Goal: Task Accomplishment & Management: Manage account settings

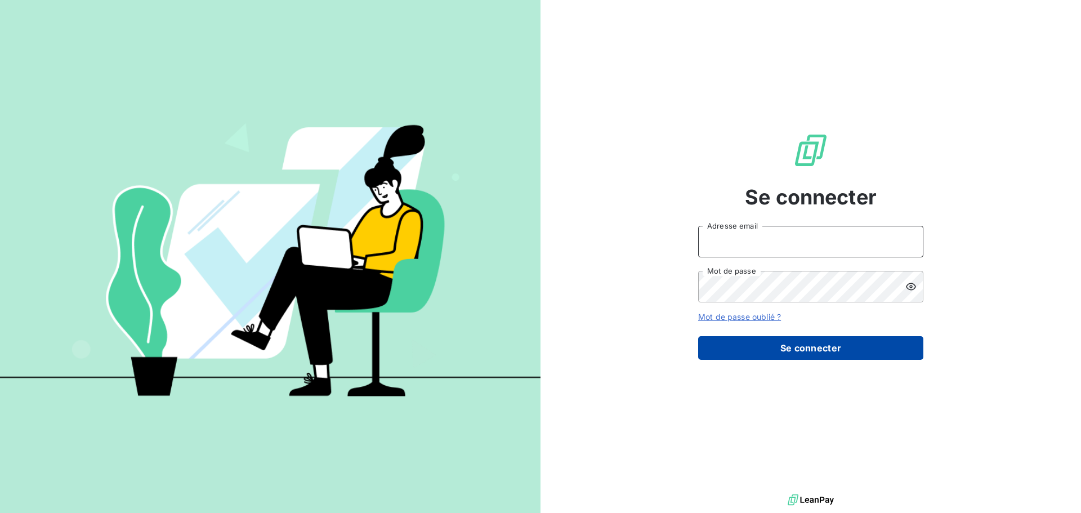
type input "[EMAIL_ADDRESS][DOMAIN_NAME]"
click at [821, 352] on button "Se connecter" at bounding box center [810, 348] width 225 height 24
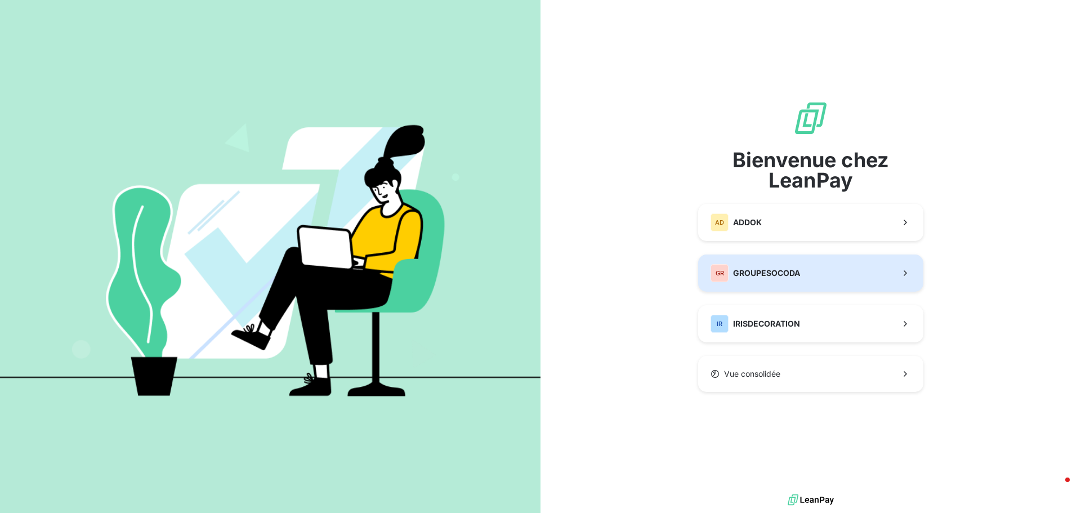
click at [794, 279] on div "GR GROUPESOCODA" at bounding box center [754, 273] width 89 height 18
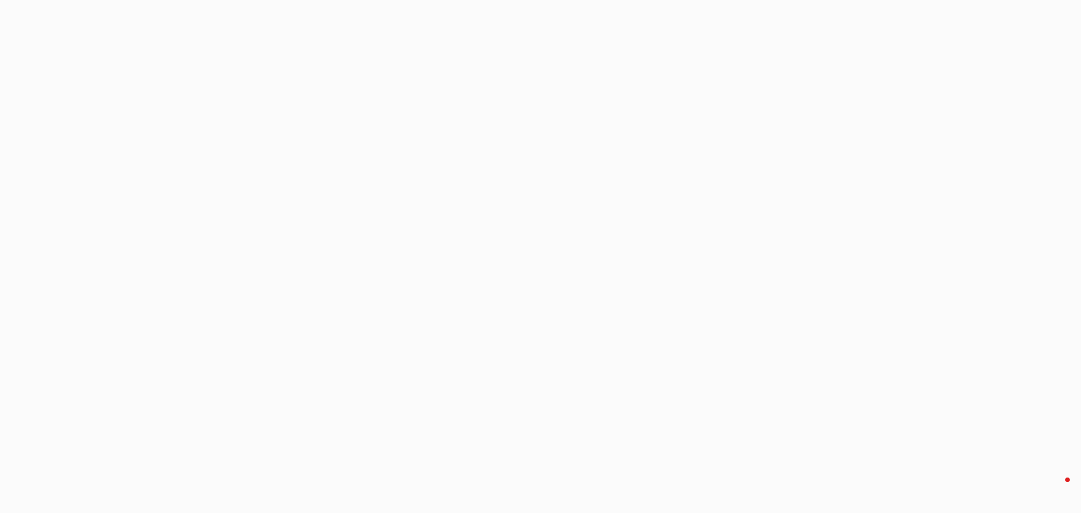
click at [791, 279] on div at bounding box center [540, 256] width 1081 height 513
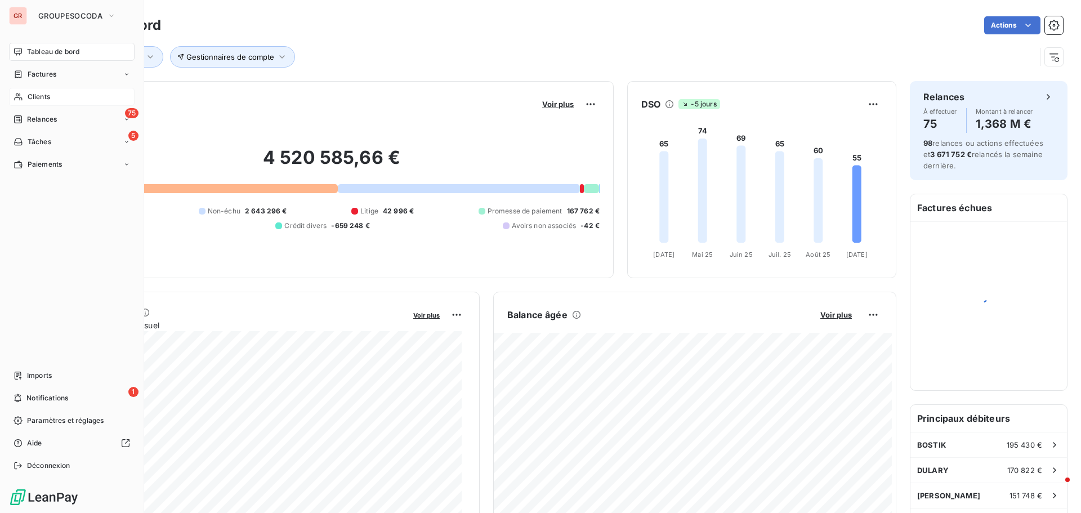
click at [34, 98] on span "Clients" at bounding box center [39, 97] width 23 height 10
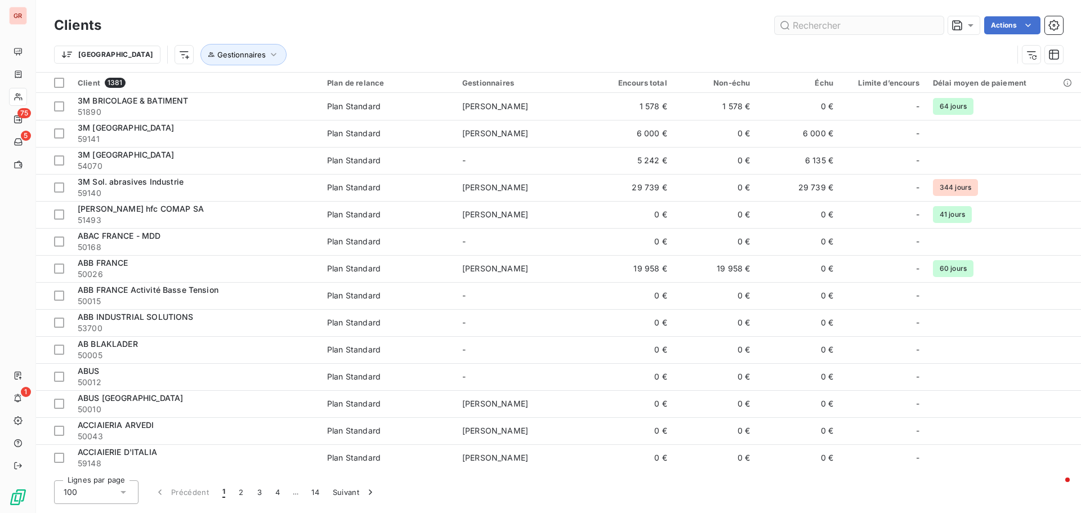
click at [800, 21] on input "text" at bounding box center [858, 25] width 169 height 18
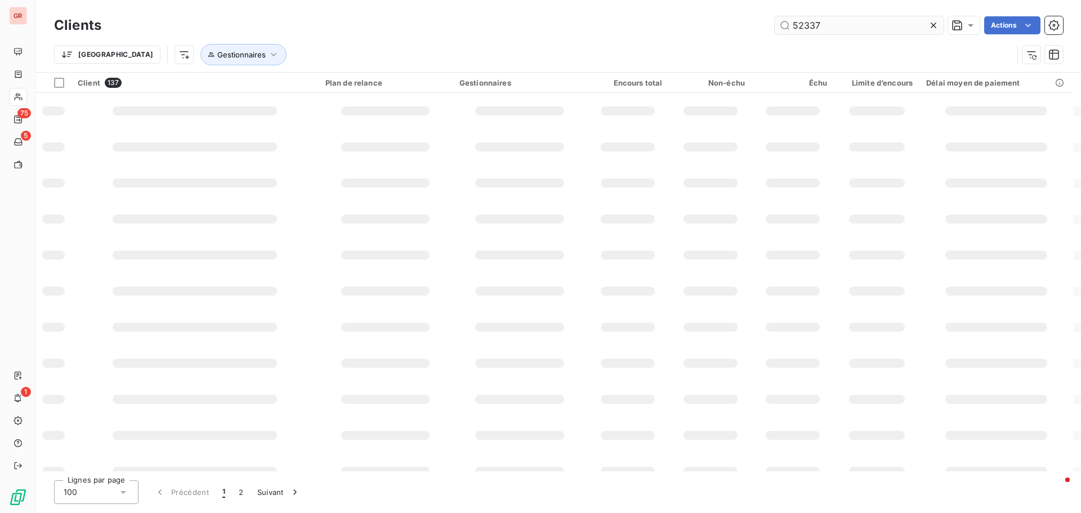
type input "52337"
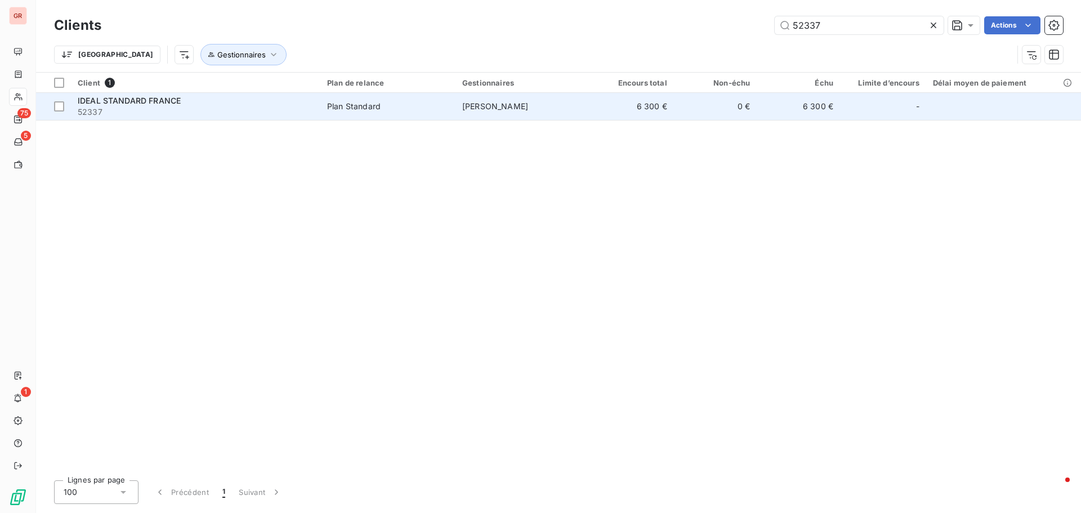
click at [647, 108] on td "6 300 €" at bounding box center [631, 106] width 83 height 27
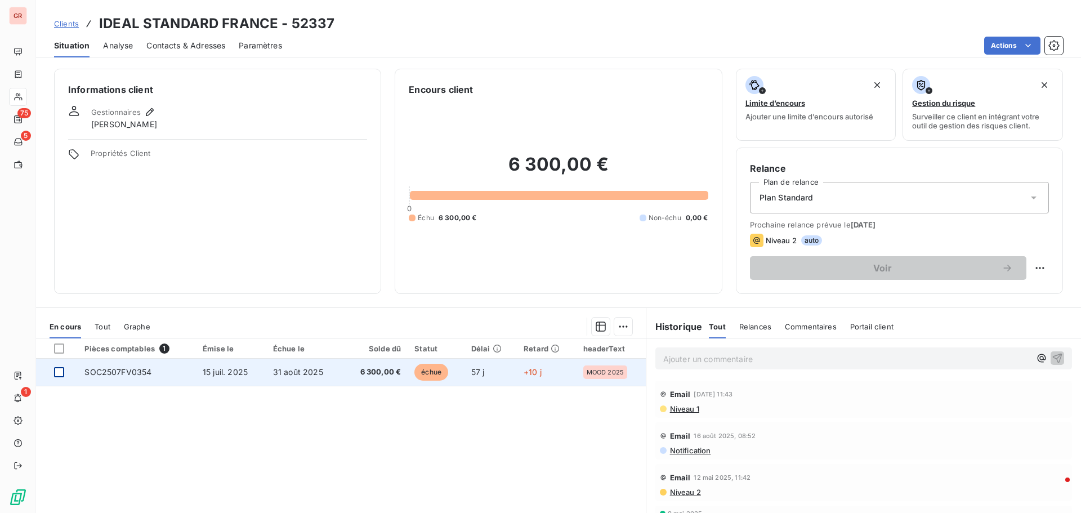
click at [61, 371] on div at bounding box center [59, 372] width 10 height 10
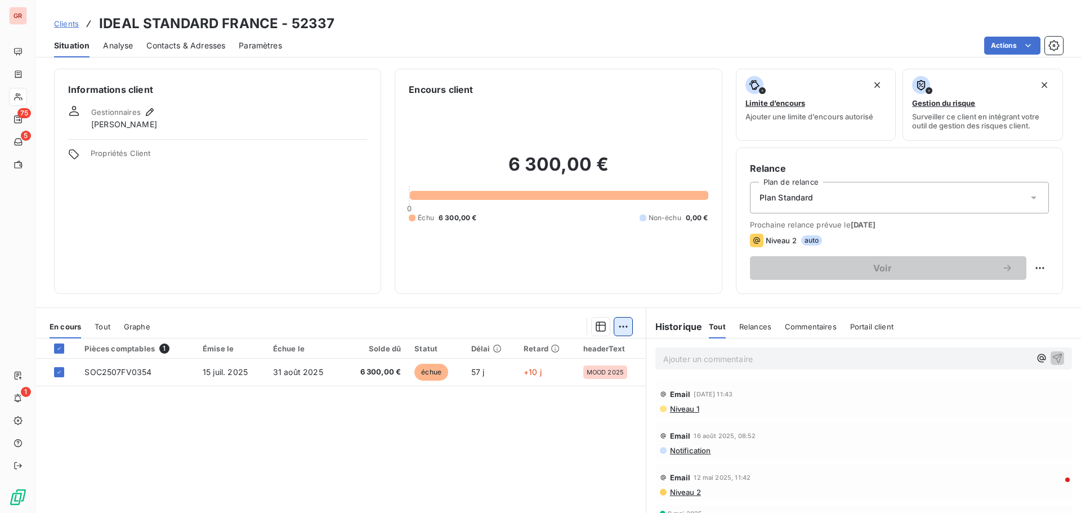
click at [619, 323] on html "GR 75 5 1 Clients IDEAL STANDARD FRANCE - 52337 Situation Analyse Contacts & Ad…" at bounding box center [540, 256] width 1081 height 513
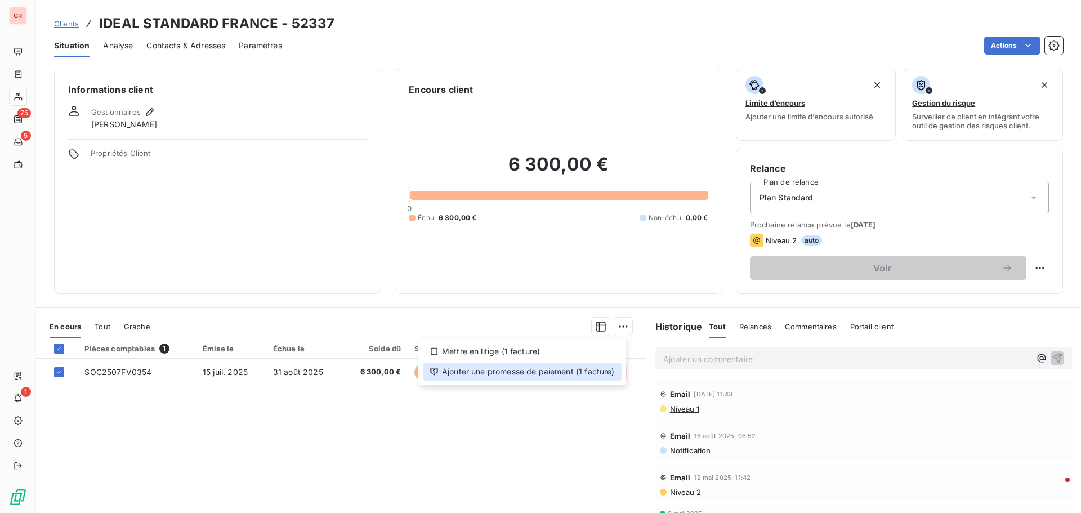
click at [476, 377] on div "Ajouter une promesse de paiement (1 facture)" at bounding box center [522, 371] width 199 height 18
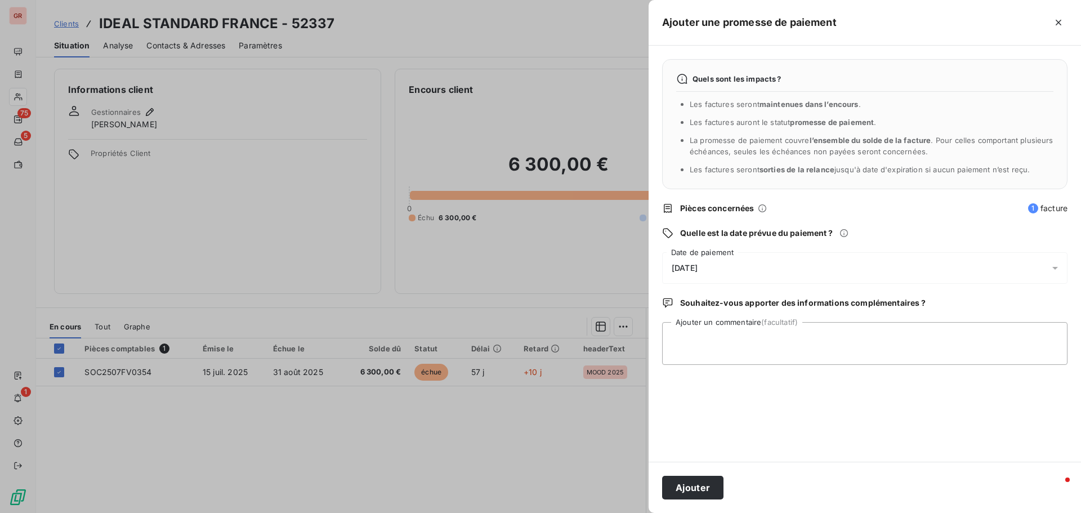
click at [736, 267] on div "[DATE]" at bounding box center [864, 268] width 405 height 32
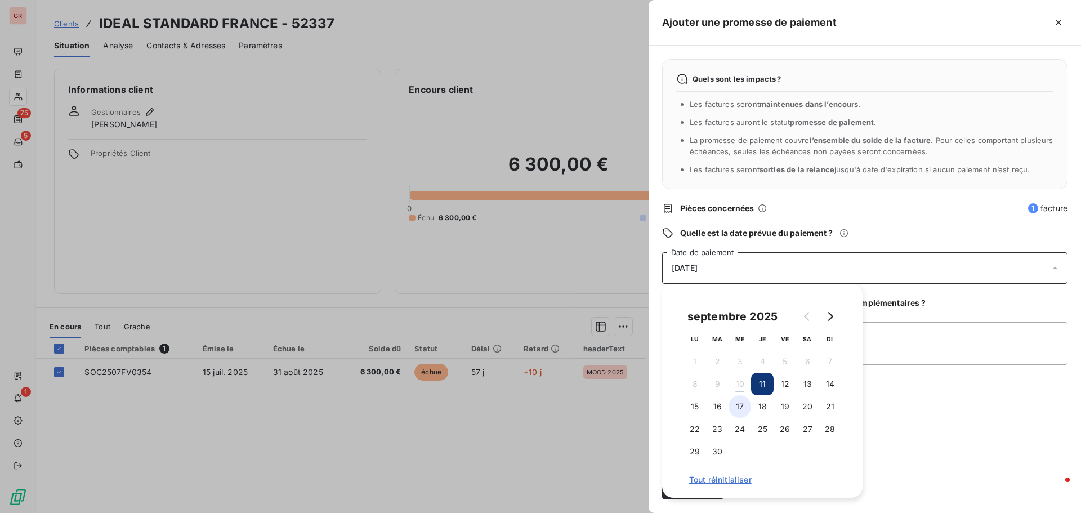
click at [746, 405] on button "17" at bounding box center [739, 406] width 23 height 23
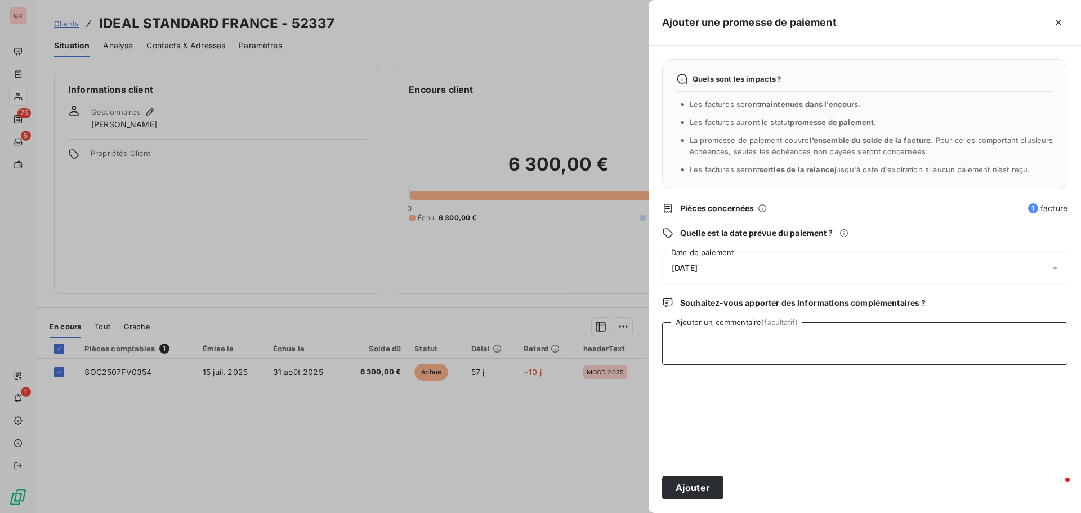
click at [920, 338] on textarea "Ajouter un commentaire (facultatif)" at bounding box center [864, 343] width 405 height 43
click at [749, 346] on textarea "Ajouter un commentaire (facultatif)" at bounding box center [864, 343] width 405 height 43
paste textarea "cette facture sera réglée sur la semaine du [DATE]."
click at [721, 343] on textarea "Réponse frs :cette facture sera réglée sur la semaine du [DATE]." at bounding box center [864, 343] width 405 height 43
type textarea "Réponse frs : cette facture sera réglée sur la semaine du [DATE]."
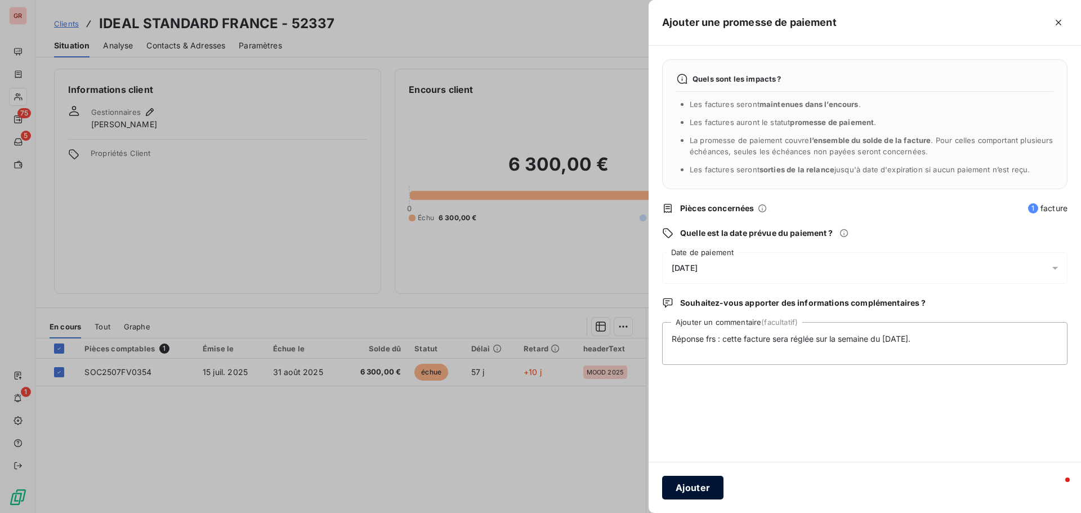
click at [670, 494] on button "Ajouter" at bounding box center [692, 488] width 61 height 24
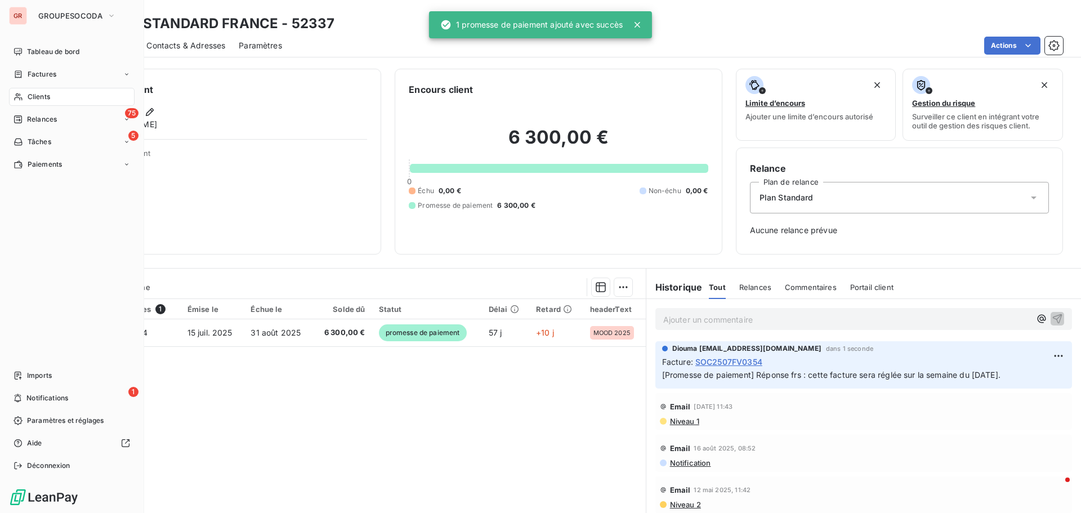
click at [43, 96] on span "Clients" at bounding box center [39, 97] width 23 height 10
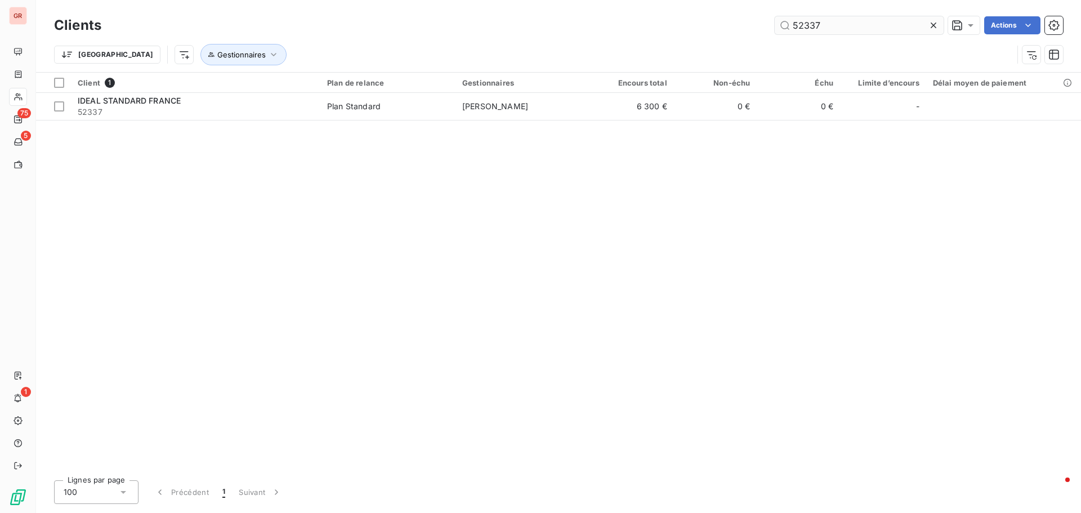
click at [834, 25] on input "52337" at bounding box center [858, 25] width 169 height 18
drag, startPoint x: 833, startPoint y: 26, endPoint x: 707, endPoint y: 38, distance: 126.1
click at [707, 38] on div "Clients 52337 Actions Trier Gestionnaires" at bounding box center [558, 43] width 1009 height 59
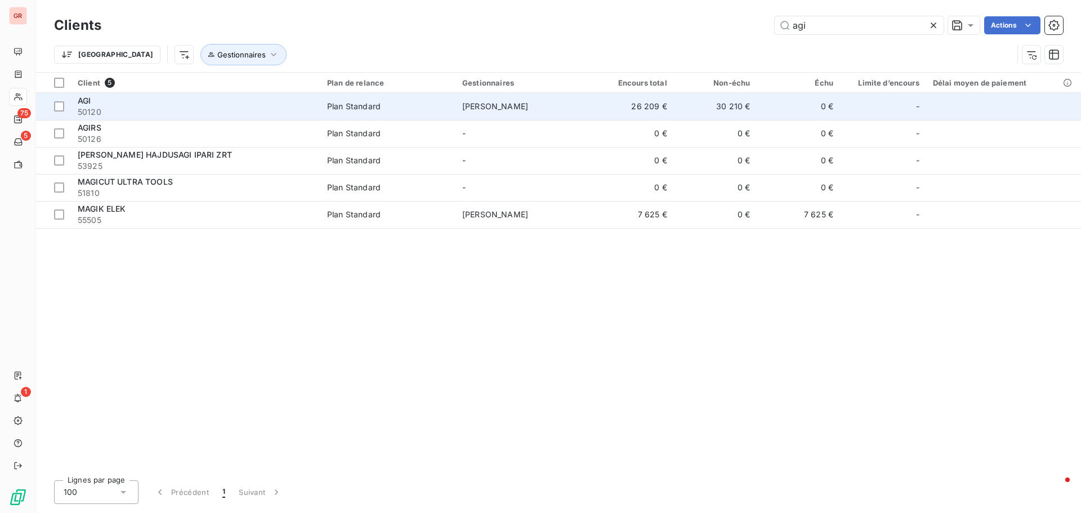
type input "agi"
click at [579, 102] on td "[PERSON_NAME]" at bounding box center [522, 106] width 135 height 27
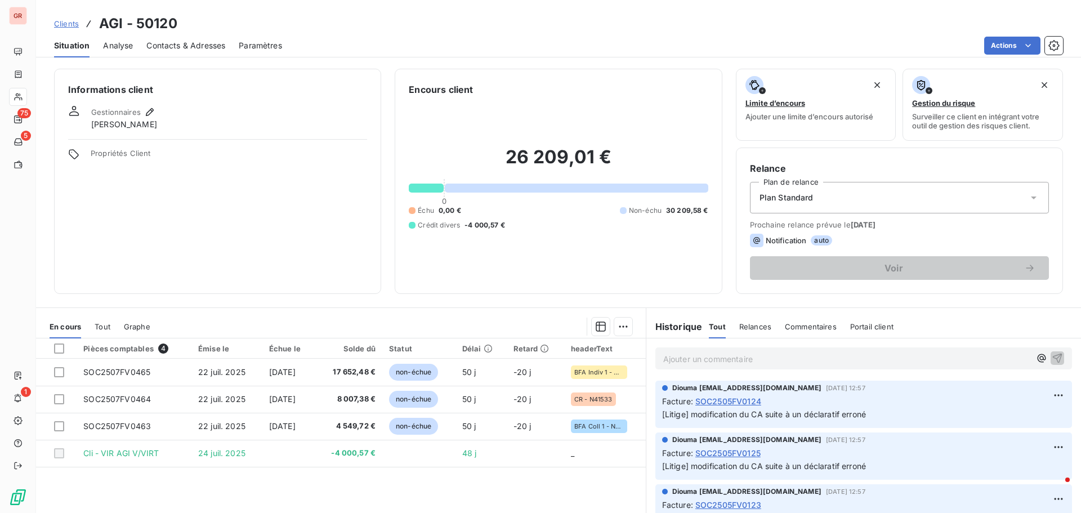
click at [676, 368] on div "Ajouter un commentaire ﻿" at bounding box center [863, 358] width 416 height 22
click at [674, 361] on p "Ajouter un commentaire ﻿" at bounding box center [846, 359] width 367 height 14
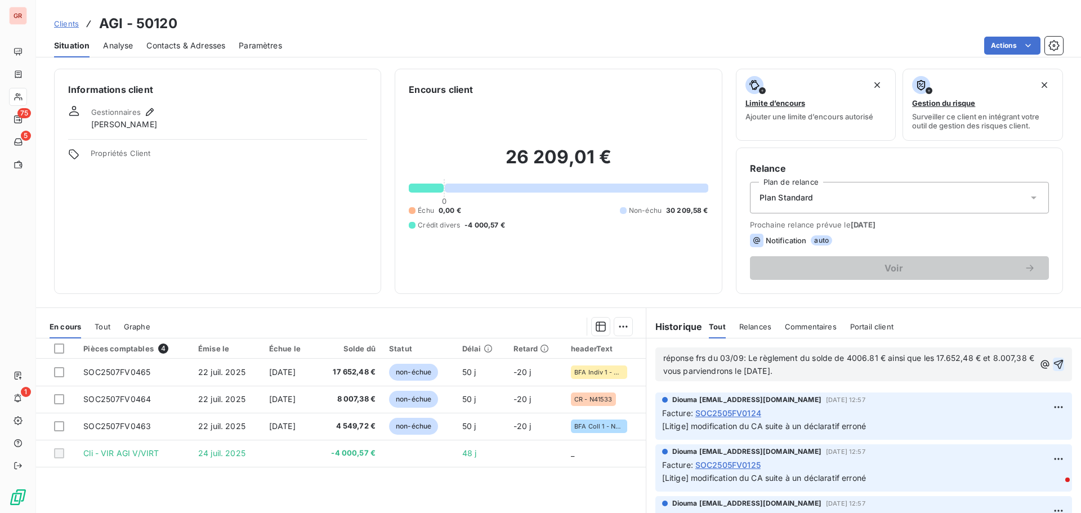
click at [1052, 364] on icon "button" at bounding box center [1057, 364] width 11 height 11
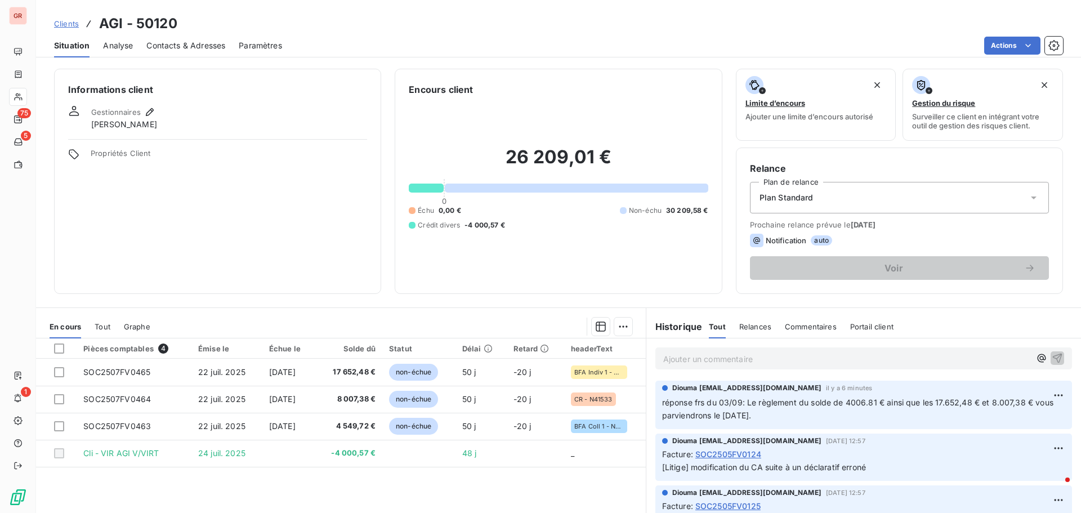
click at [119, 47] on span "Analyse" at bounding box center [118, 45] width 30 height 11
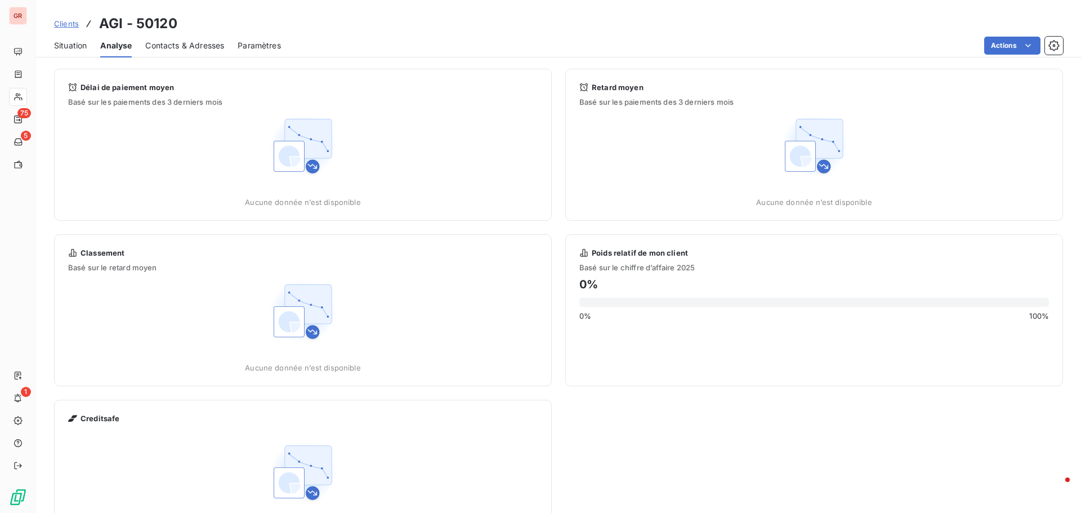
click at [174, 50] on span "Contacts & Adresses" at bounding box center [184, 45] width 79 height 11
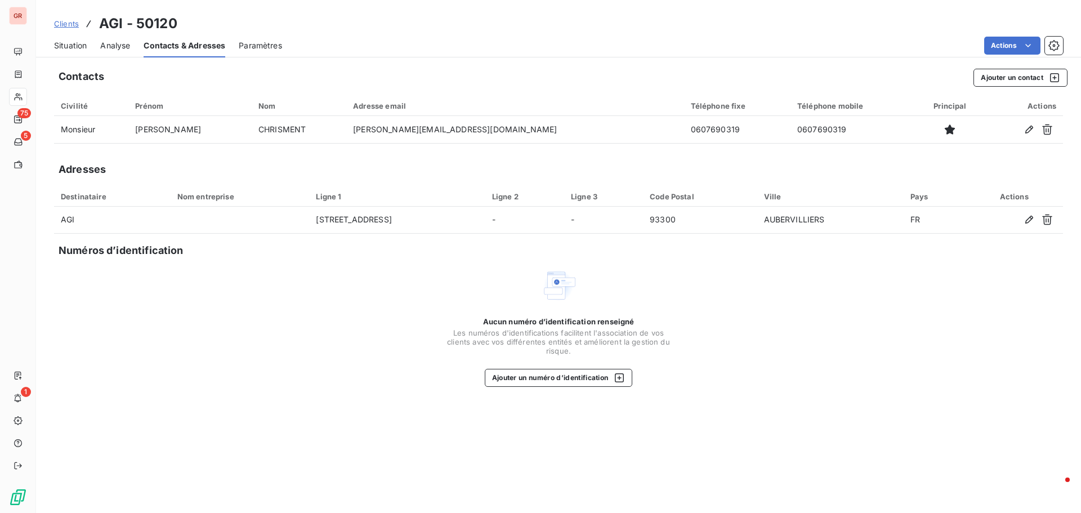
click at [75, 43] on span "Situation" at bounding box center [70, 45] width 33 height 11
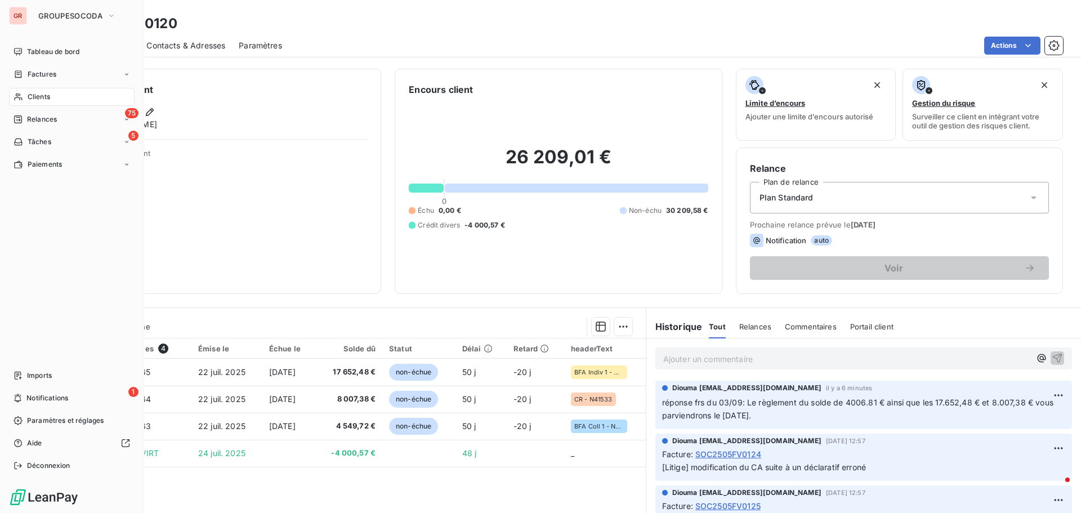
click at [23, 95] on div "Clients" at bounding box center [72, 97] width 126 height 18
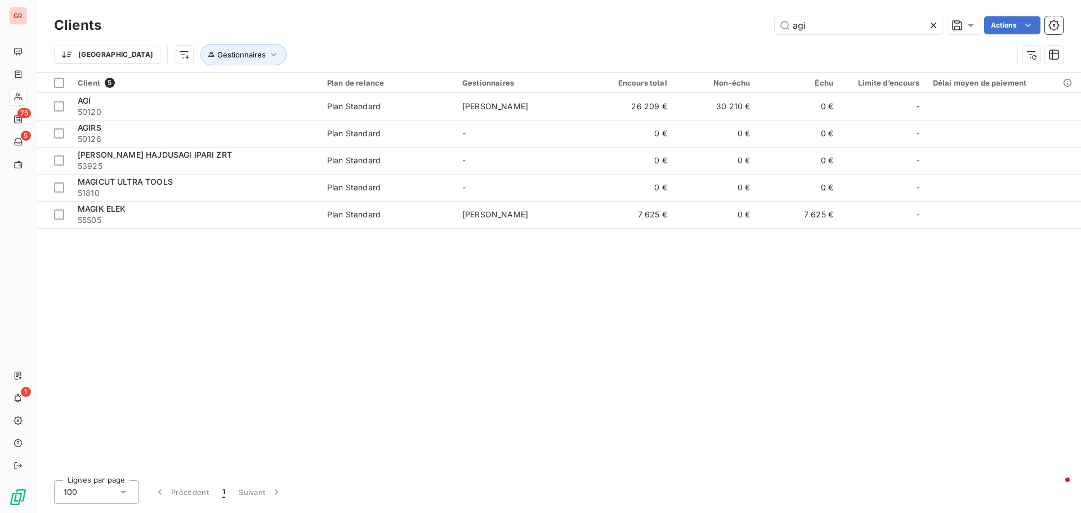
drag, startPoint x: 809, startPoint y: 25, endPoint x: 745, endPoint y: 33, distance: 64.6
click at [747, 33] on div "agi Actions" at bounding box center [589, 25] width 948 height 18
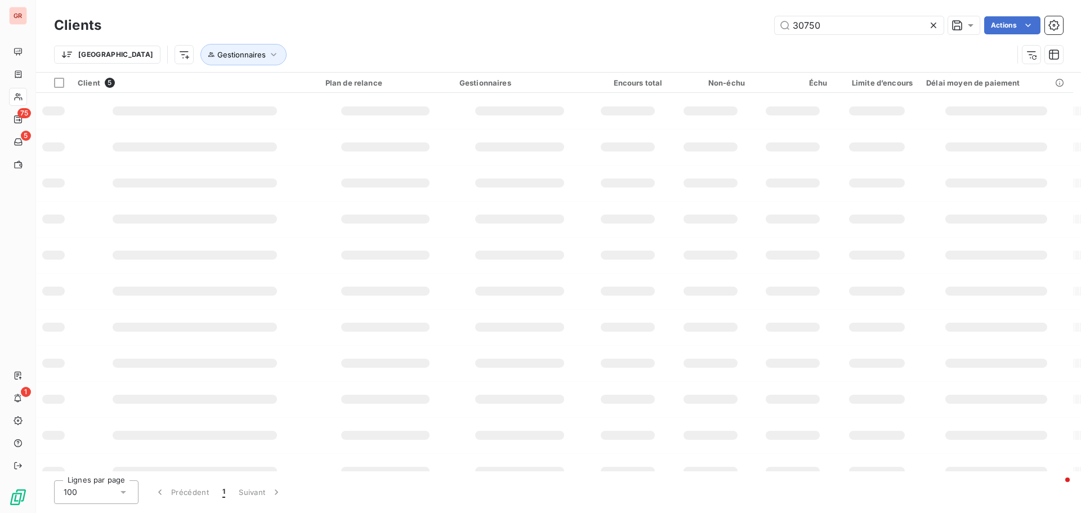
type input "30750"
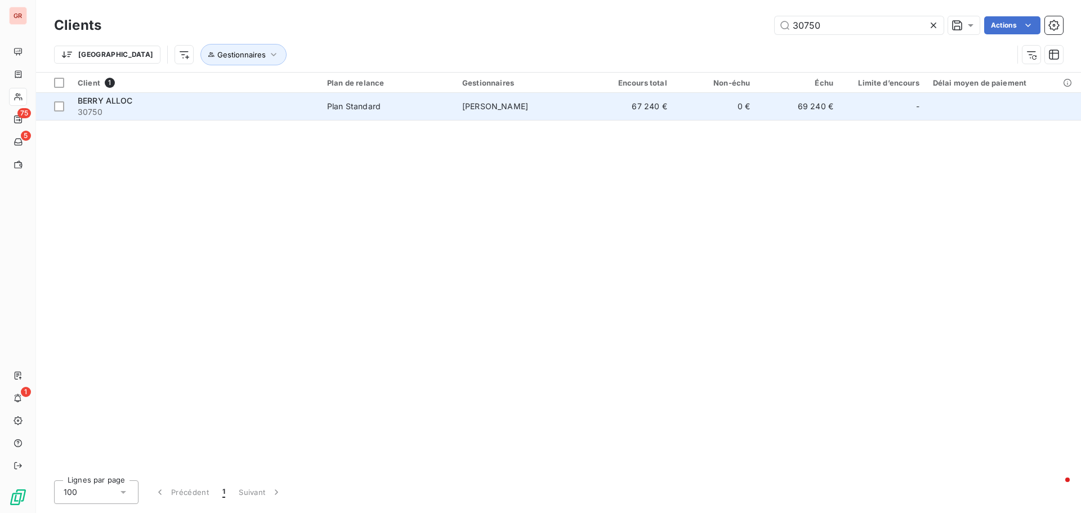
click at [232, 117] on span "30750" at bounding box center [196, 111] width 236 height 11
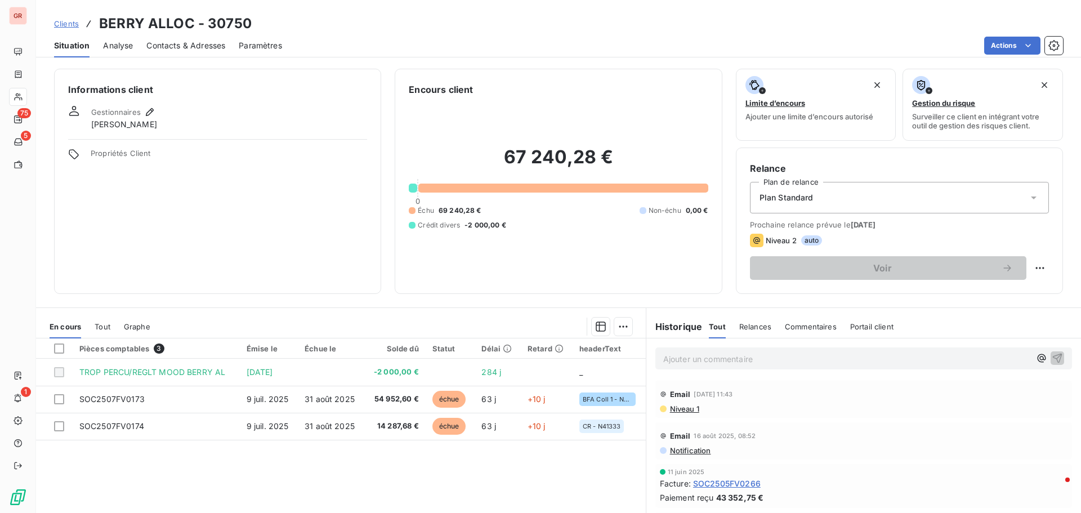
click at [184, 44] on span "Contacts & Adresses" at bounding box center [185, 45] width 79 height 11
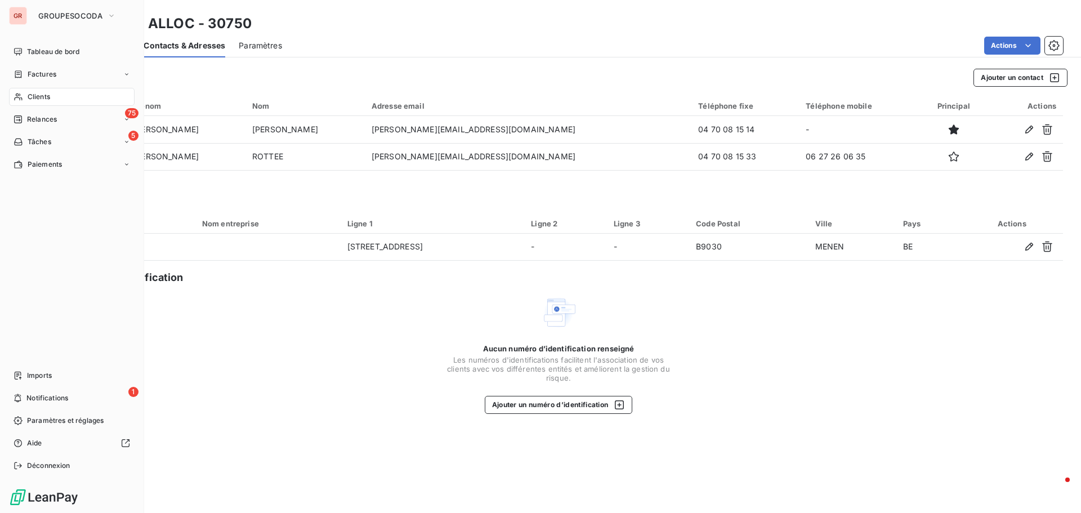
click at [41, 99] on span "Clients" at bounding box center [39, 97] width 23 height 10
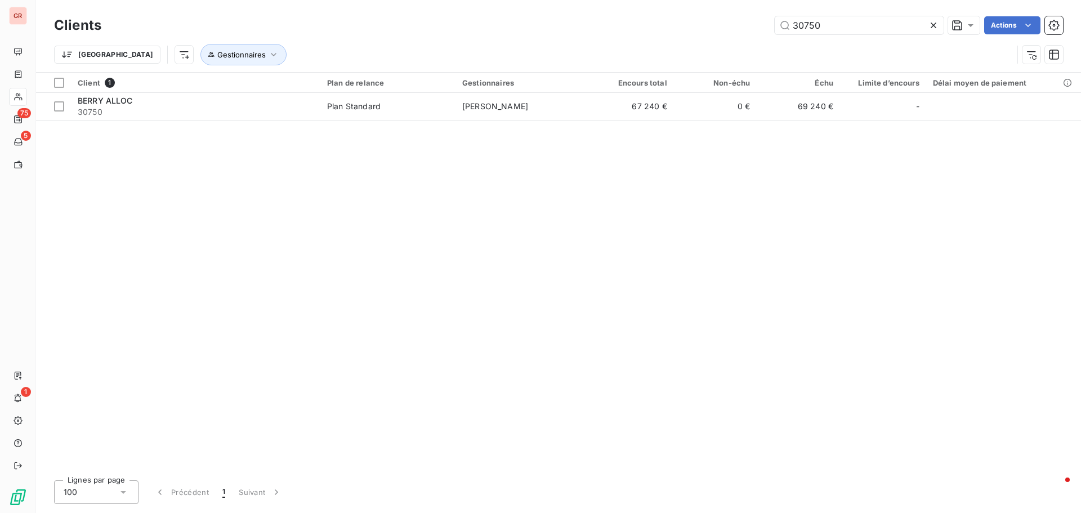
drag, startPoint x: 841, startPoint y: 31, endPoint x: 687, endPoint y: 40, distance: 155.0
click at [687, 40] on div "Clients 30750 Actions Trier Gestionnaires" at bounding box center [558, 43] width 1009 height 59
drag, startPoint x: 861, startPoint y: 22, endPoint x: 649, endPoint y: 58, distance: 214.7
click at [649, 58] on div "Clients 5235 Actions Trier Gestionnaires" at bounding box center [558, 43] width 1009 height 59
click at [835, 24] on input "59235" at bounding box center [858, 25] width 169 height 18
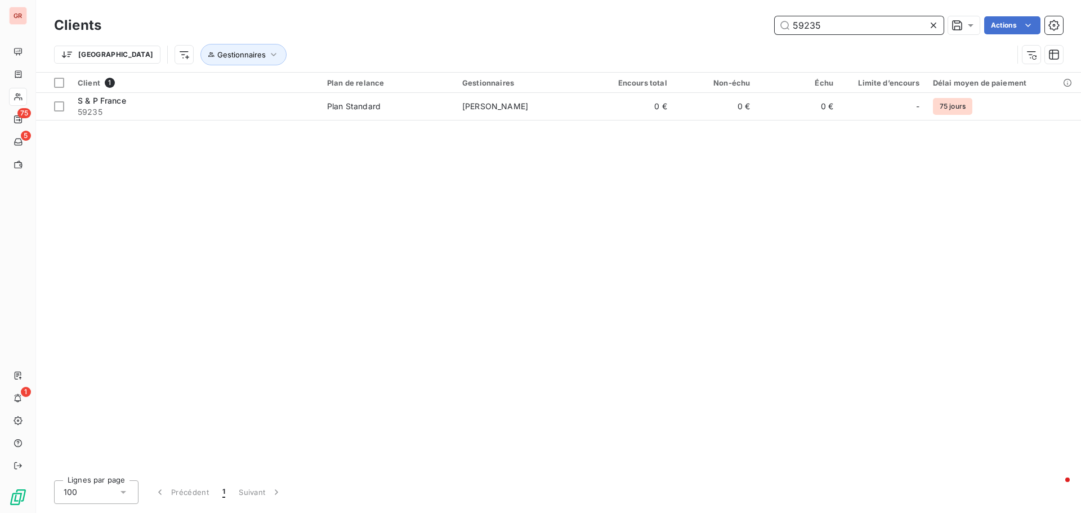
drag, startPoint x: 704, startPoint y: 37, endPoint x: 674, endPoint y: 41, distance: 30.6
click at [674, 41] on div "Clients 59235 Actions Trier Gestionnaires" at bounding box center [558, 43] width 1009 height 59
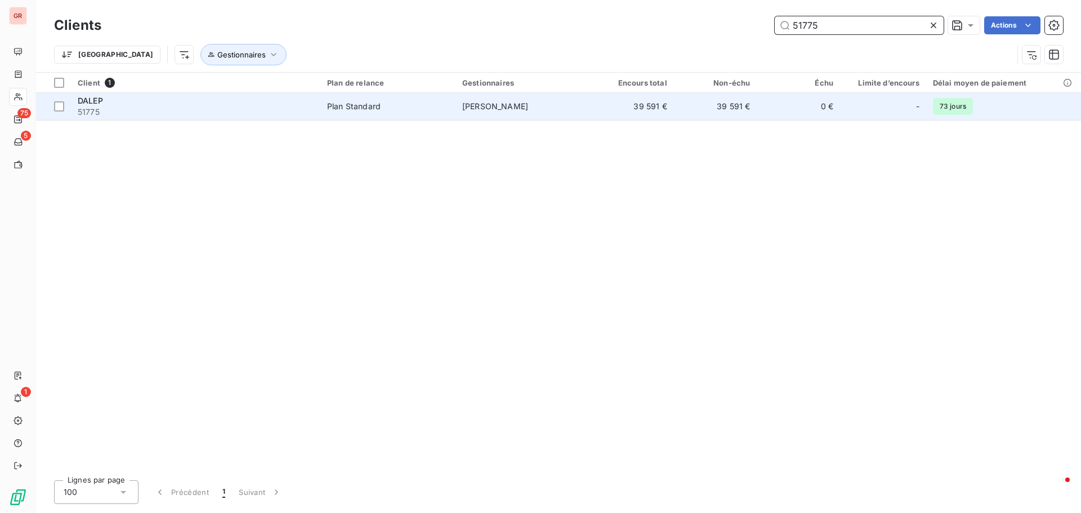
type input "51775"
click at [527, 111] on td "[PERSON_NAME]" at bounding box center [522, 106] width 135 height 27
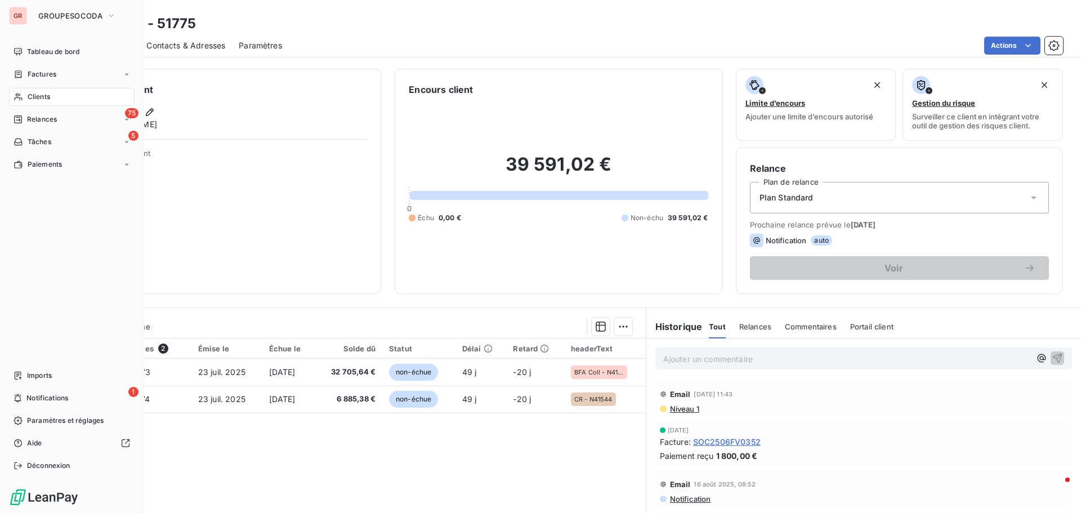
click at [29, 98] on span "Clients" at bounding box center [39, 97] width 23 height 10
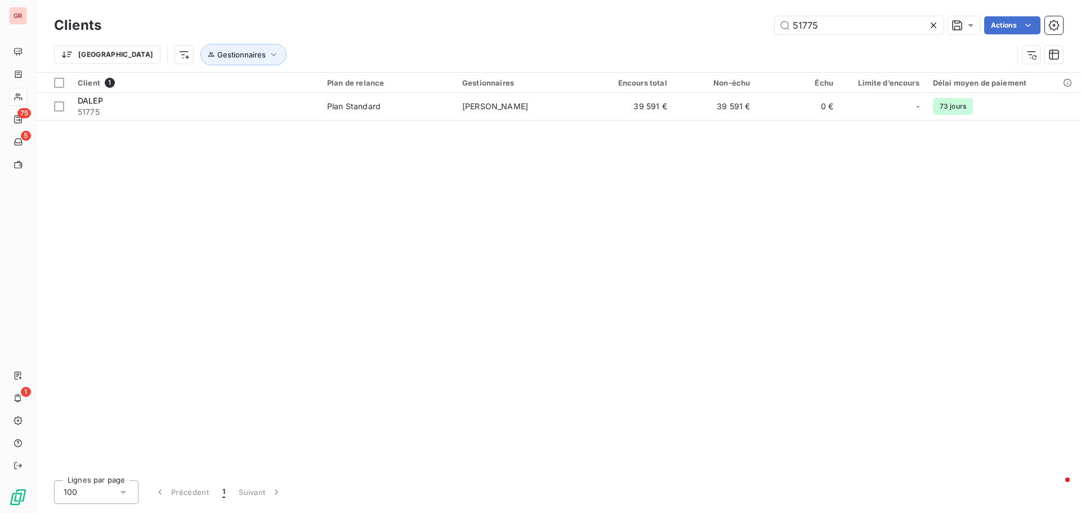
drag, startPoint x: 814, startPoint y: 28, endPoint x: 754, endPoint y: 36, distance: 60.8
click at [754, 36] on div "Clients 51775 Actions" at bounding box center [558, 26] width 1009 height 24
click at [859, 24] on input "53850" at bounding box center [858, 25] width 169 height 18
drag, startPoint x: 859, startPoint y: 25, endPoint x: 561, endPoint y: 35, distance: 297.9
click at [561, 35] on div "Clients 53850 Actions" at bounding box center [558, 26] width 1009 height 24
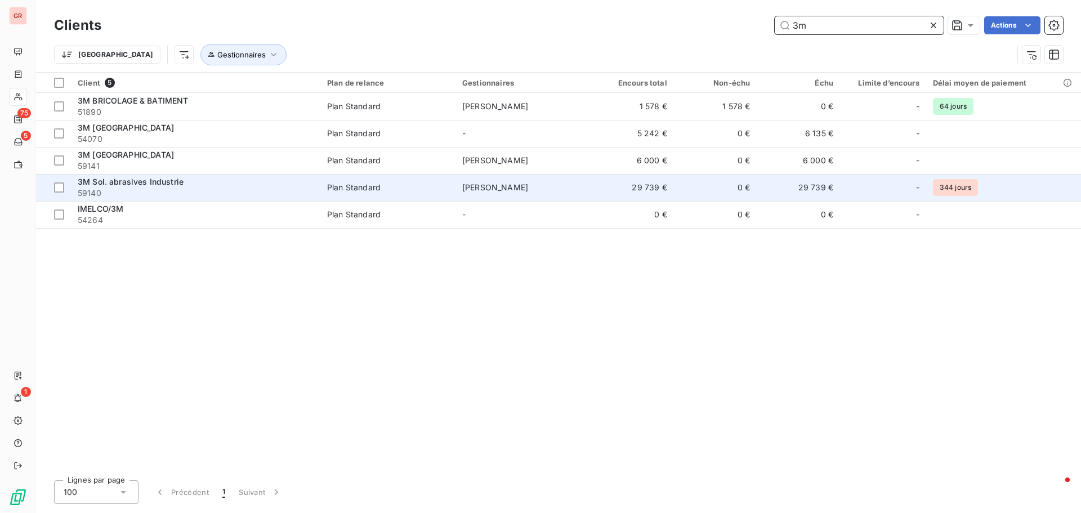
type input "3m"
click at [280, 186] on div "3M Sol. abrasives Industrie" at bounding box center [196, 181] width 236 height 11
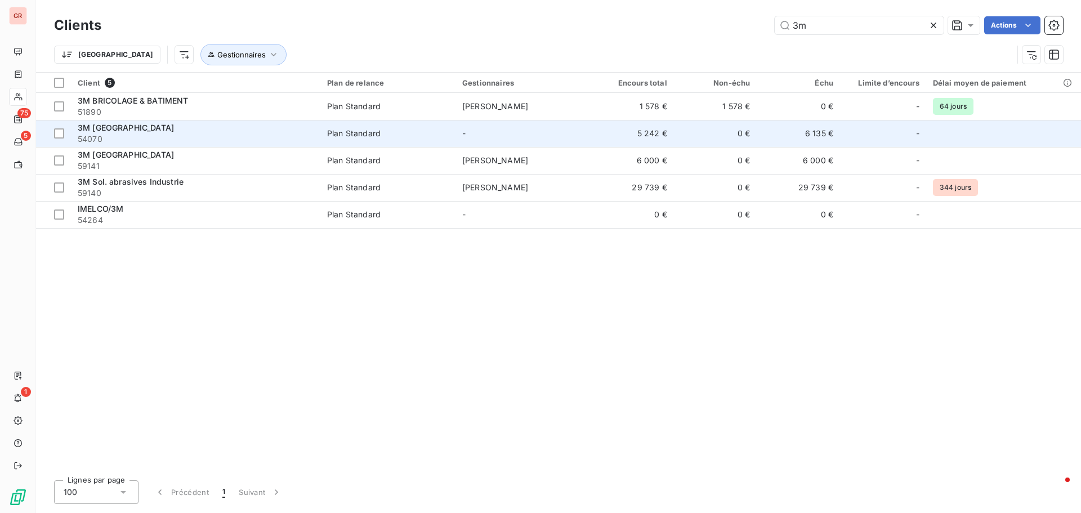
click at [704, 130] on td "0 €" at bounding box center [715, 133] width 83 height 27
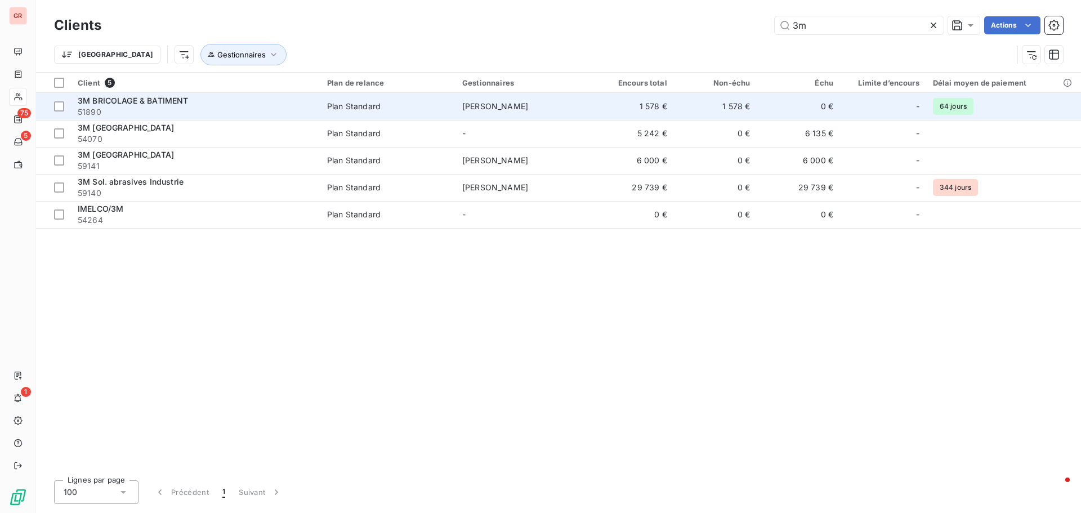
click at [464, 104] on span "[PERSON_NAME]" at bounding box center [495, 106] width 66 height 10
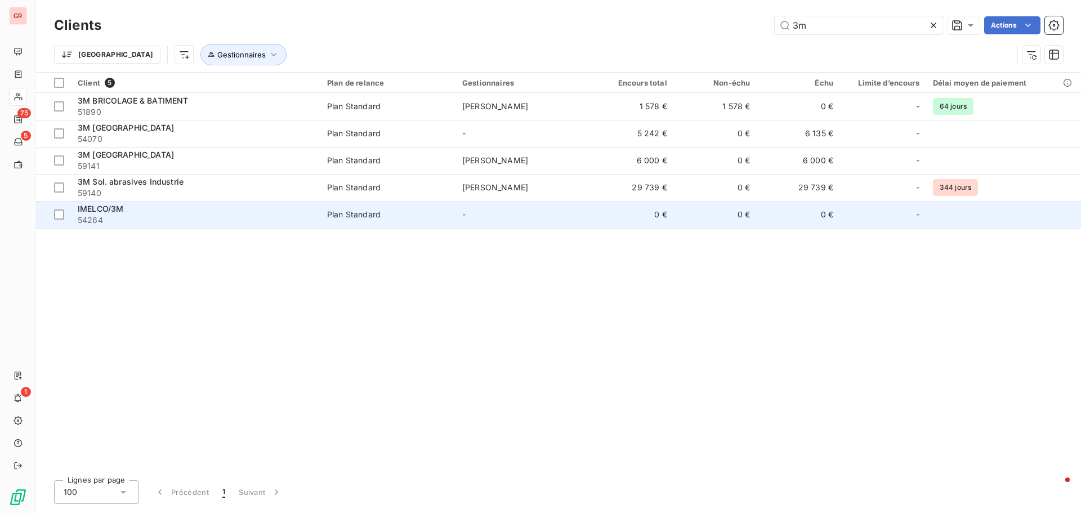
click at [395, 216] on span "Plan Standard" at bounding box center [388, 214] width 122 height 11
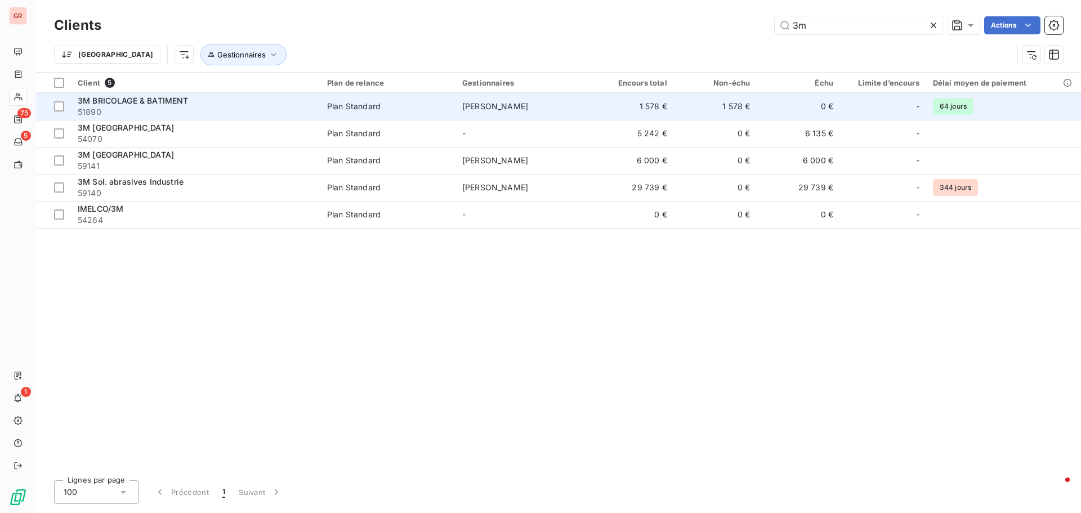
click at [404, 111] on span "Plan Standard" at bounding box center [388, 106] width 122 height 11
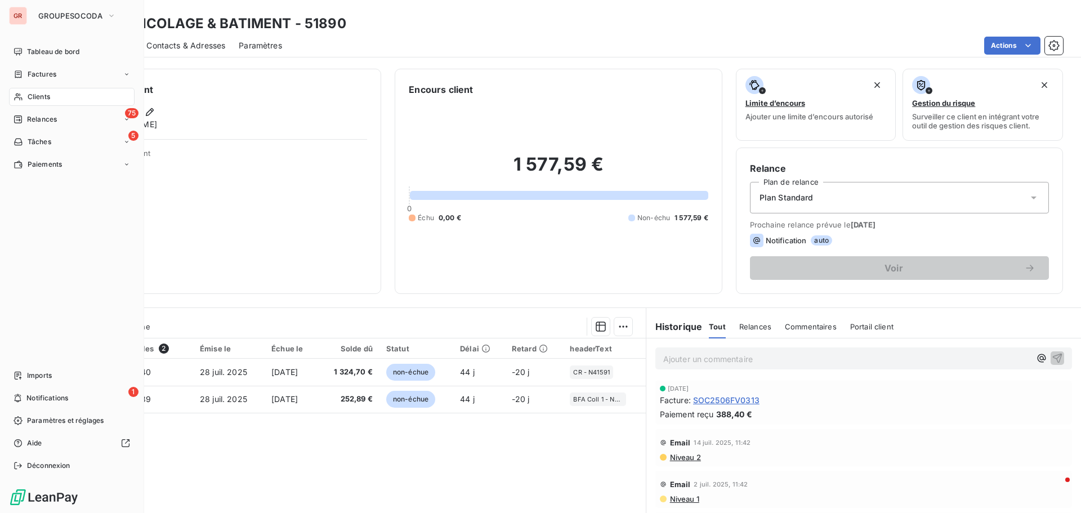
click at [35, 90] on div "Clients" at bounding box center [72, 97] width 126 height 18
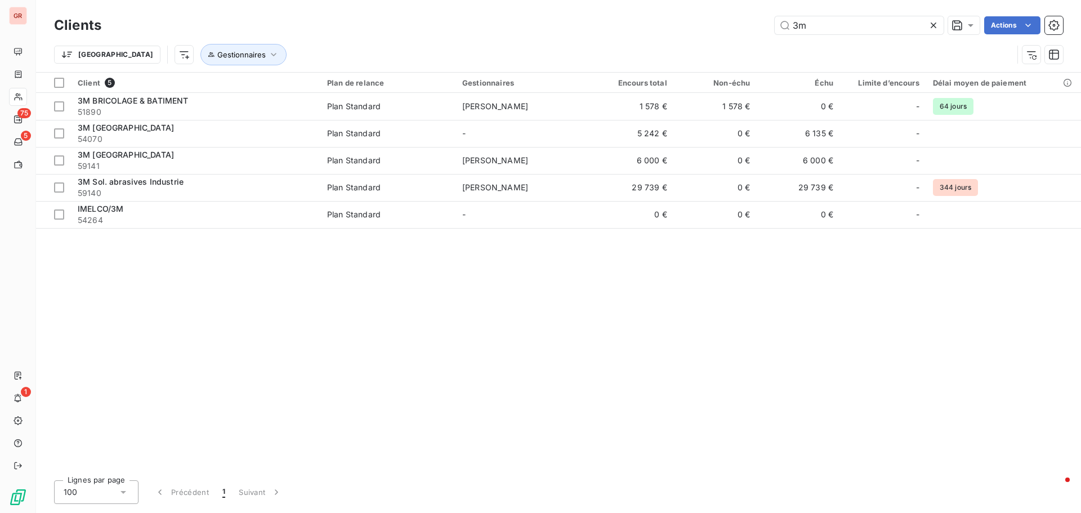
drag, startPoint x: 821, startPoint y: 27, endPoint x: 680, endPoint y: 38, distance: 141.1
click at [680, 38] on div "Clients 3m Actions Trier Gestionnaires" at bounding box center [558, 43] width 1009 height 59
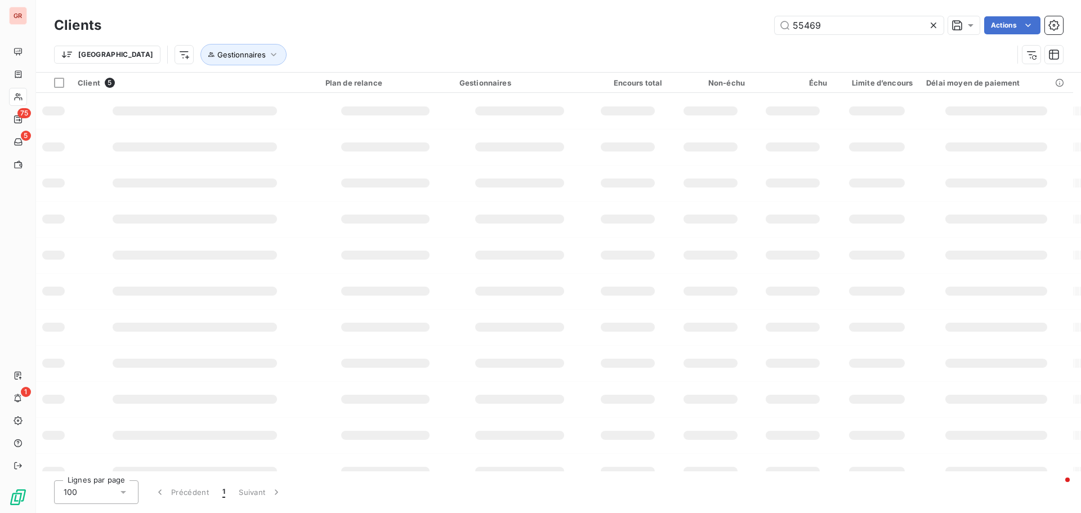
type input "55469"
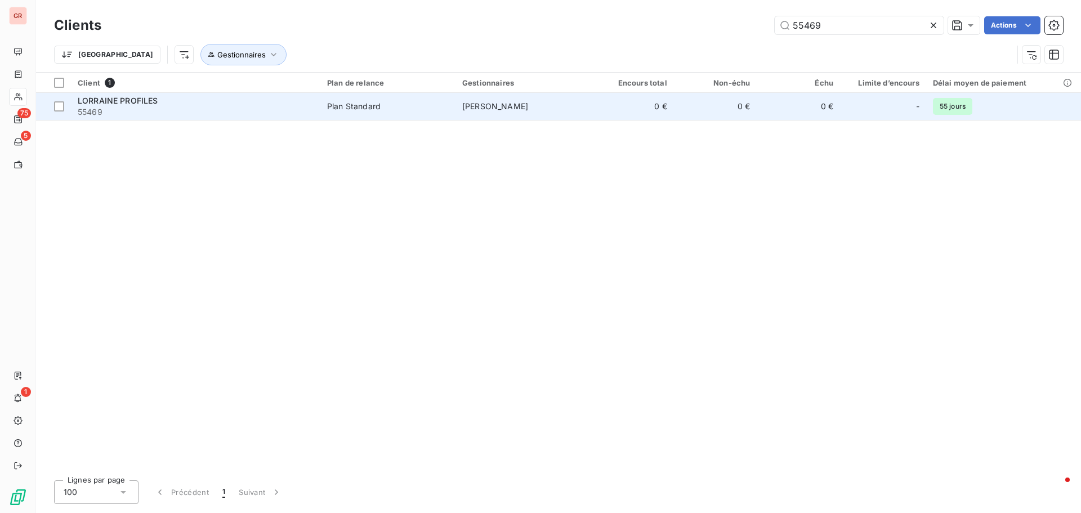
click at [648, 104] on td "0 €" at bounding box center [631, 106] width 83 height 27
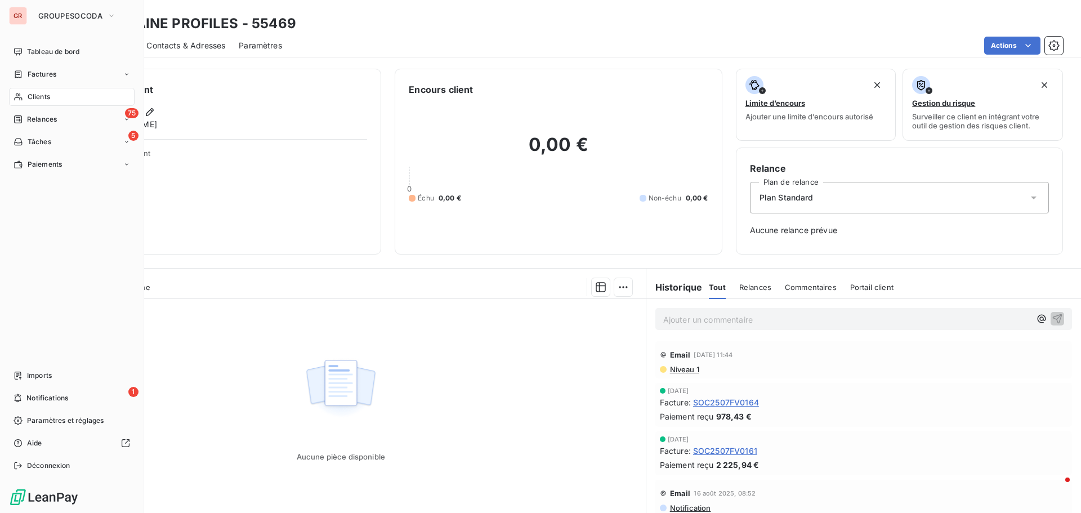
click at [39, 97] on span "Clients" at bounding box center [39, 97] width 23 height 10
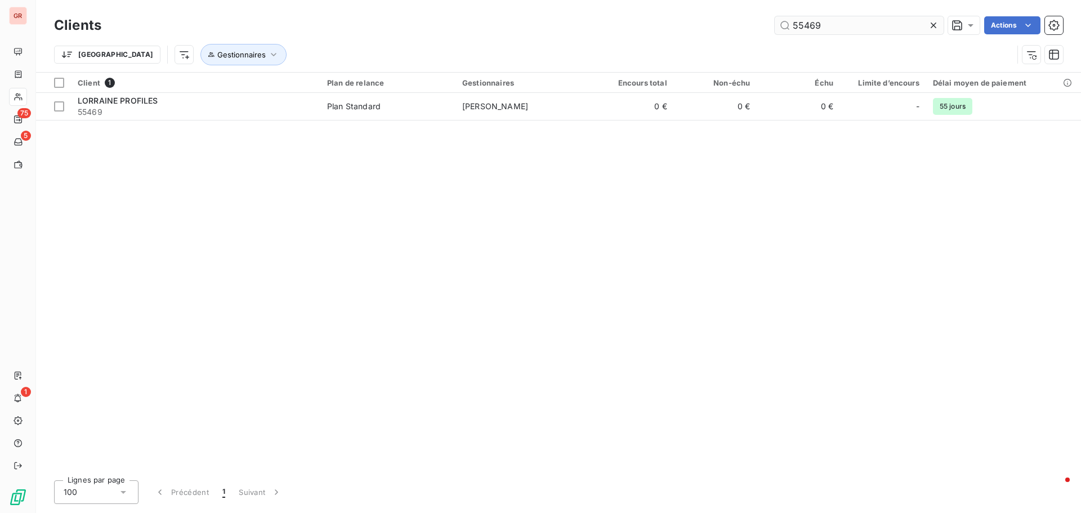
click at [826, 24] on input "55469" at bounding box center [858, 25] width 169 height 18
drag, startPoint x: 832, startPoint y: 24, endPoint x: 652, endPoint y: 37, distance: 180.6
click at [652, 37] on div "Clients 55469 Actions" at bounding box center [558, 26] width 1009 height 24
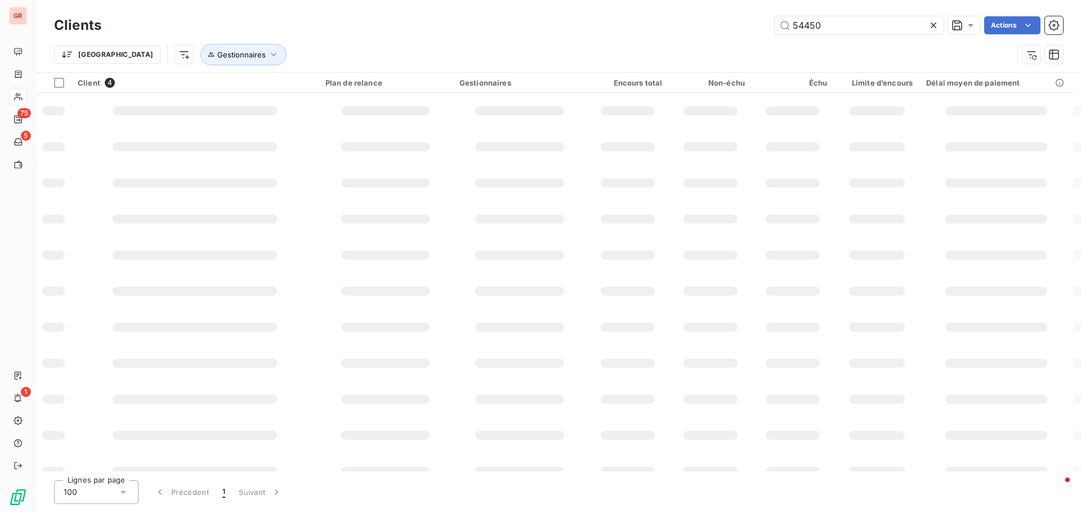
type input "54450"
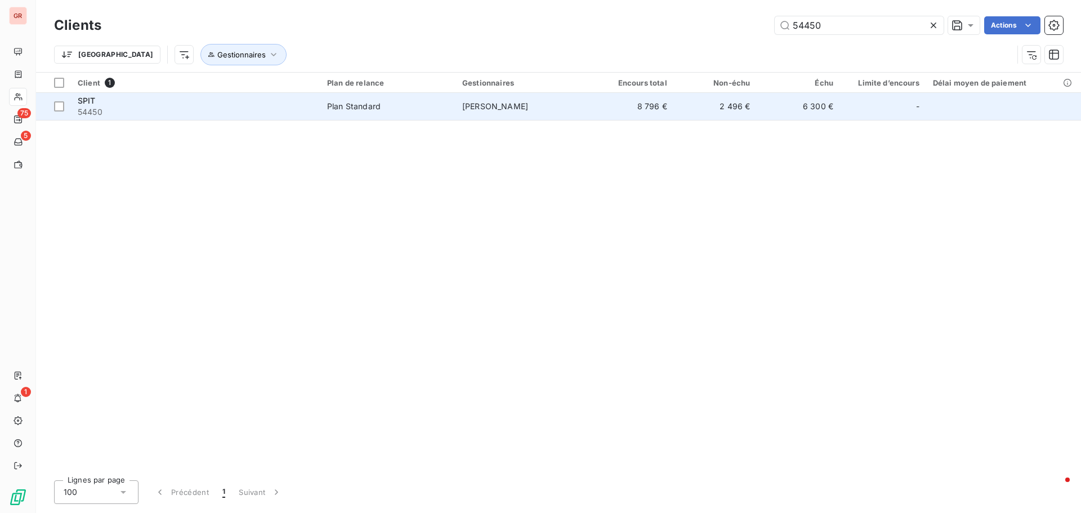
click at [559, 109] on td "[PERSON_NAME]" at bounding box center [522, 106] width 135 height 27
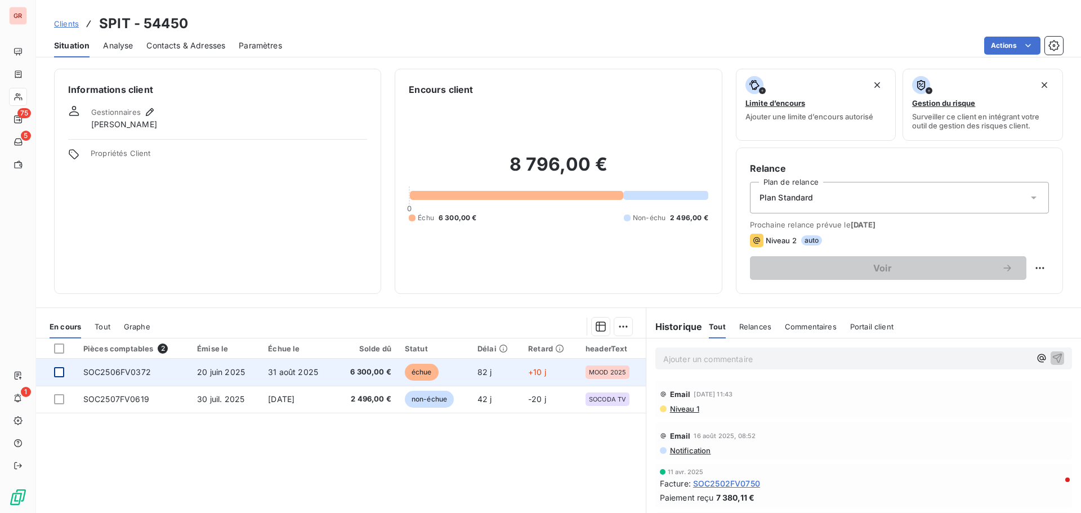
click at [57, 370] on div at bounding box center [59, 372] width 10 height 10
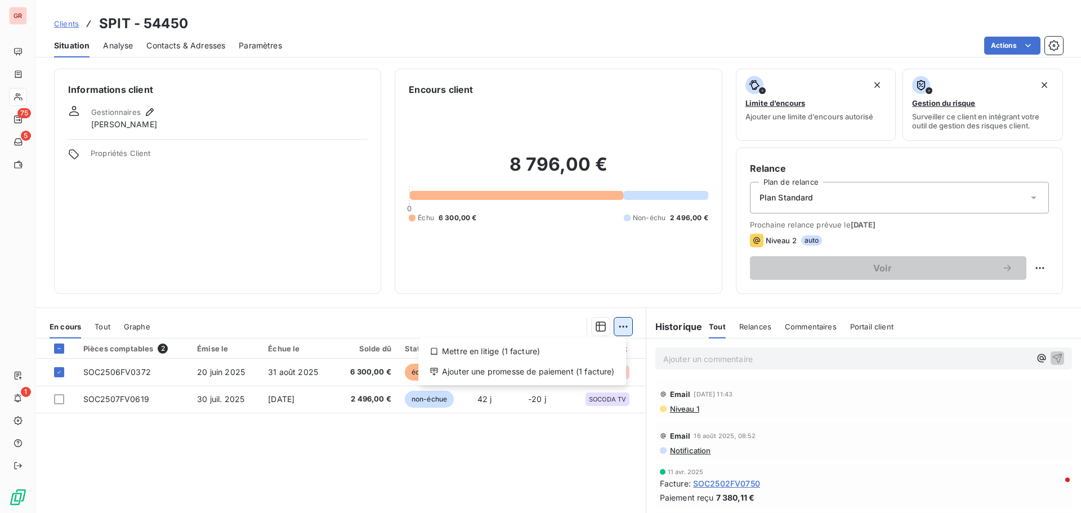
click at [614, 334] on html "GR 75 5 1 Clients SPIT - 54450 Situation Analyse Contacts & Adresses Paramètres…" at bounding box center [540, 256] width 1081 height 513
click at [566, 377] on div "Ajouter une promesse de paiement (1 facture)" at bounding box center [522, 371] width 199 height 18
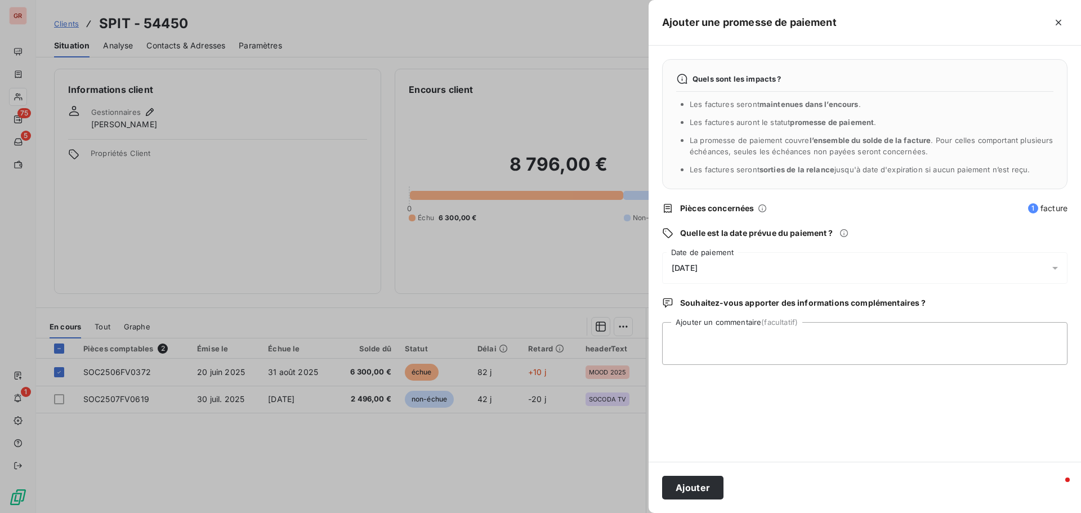
click at [697, 271] on span "[DATE]" at bounding box center [684, 267] width 26 height 9
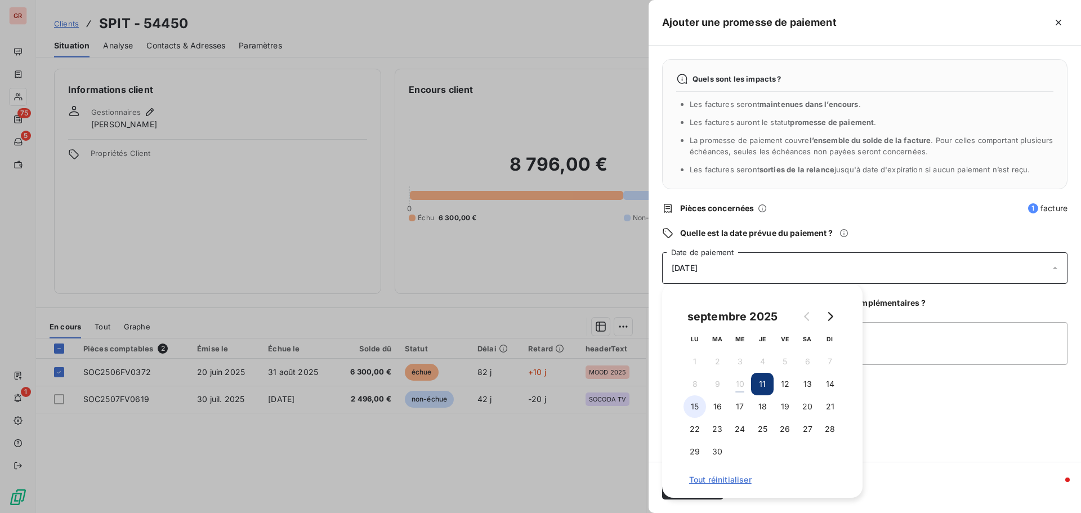
click at [697, 407] on button "15" at bounding box center [694, 406] width 23 height 23
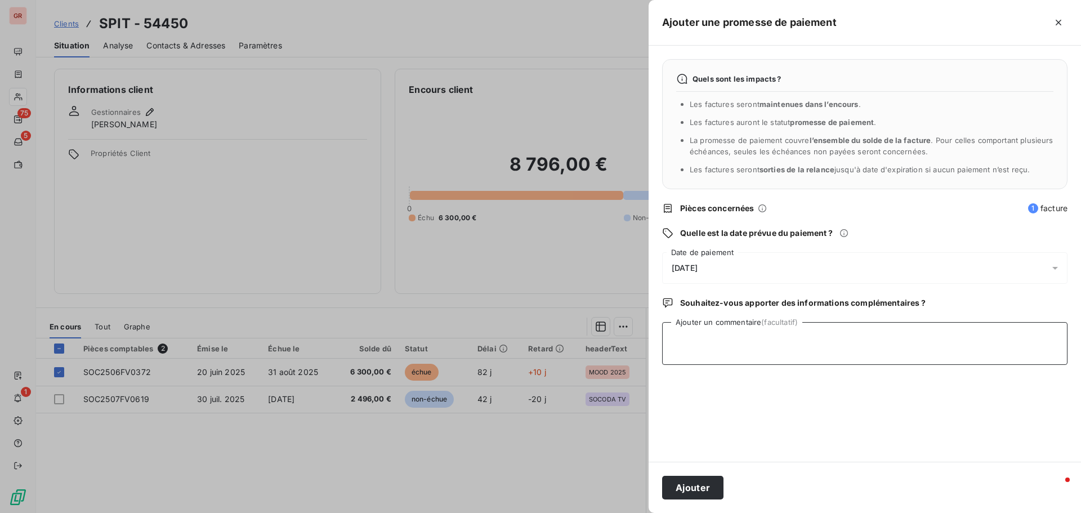
click at [912, 355] on textarea "Ajouter un commentaire (facultatif)" at bounding box center [864, 343] width 405 height 43
type textarea "r"
paste textarea "Ma comptabilité m’informe que le règlement de la facture SOC2506FV0372 sera réa…"
type textarea "réponse frs du 04/09 : Ma comptabilité m’informe que le règlement de la facture…"
click at [670, 493] on button "Ajouter" at bounding box center [692, 488] width 61 height 24
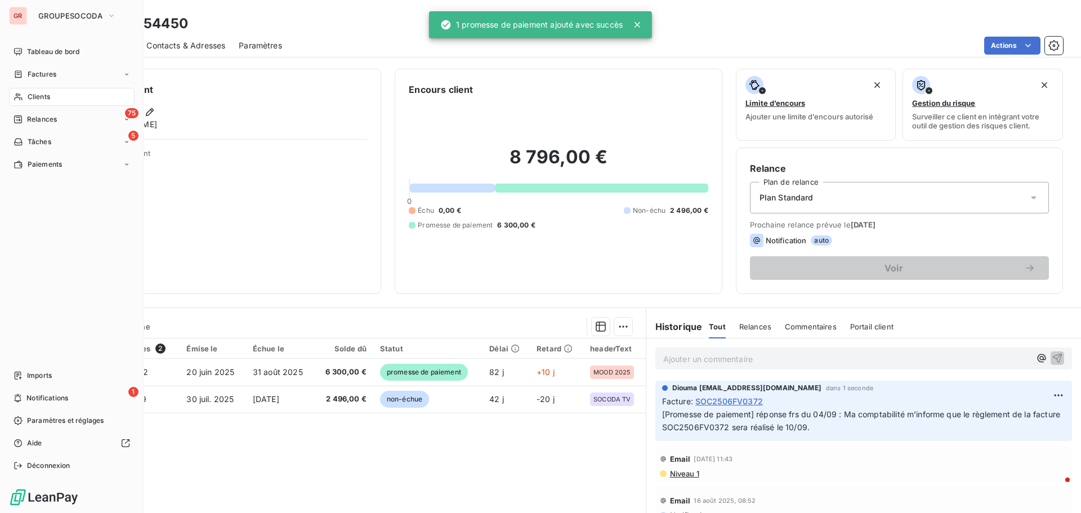
click at [46, 100] on span "Clients" at bounding box center [39, 97] width 23 height 10
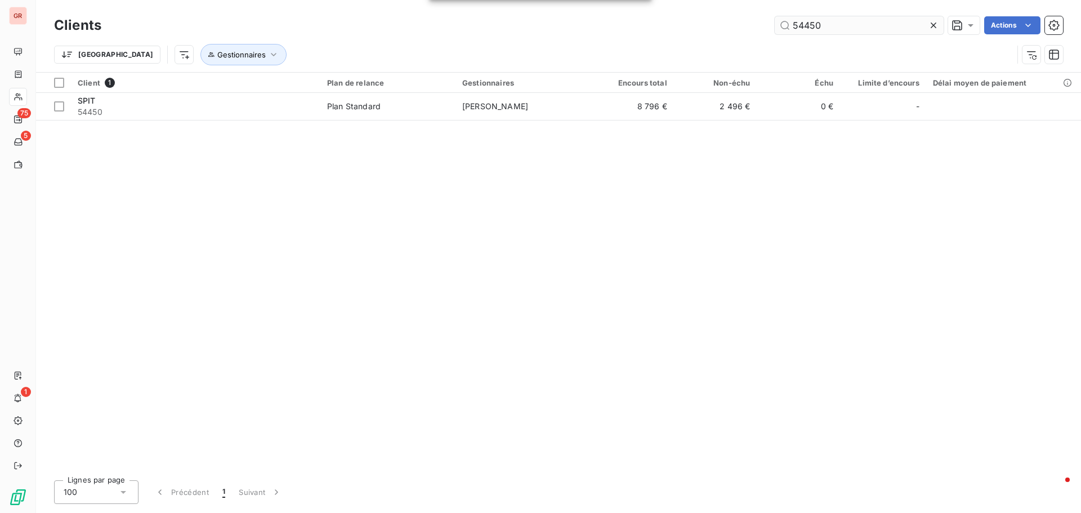
click at [826, 27] on input "54450" at bounding box center [858, 25] width 169 height 18
drag, startPoint x: 826, startPoint y: 27, endPoint x: 640, endPoint y: 50, distance: 187.2
click at [640, 50] on div "Clients 54450 Actions Trier Gestionnaires" at bounding box center [558, 43] width 1009 height 59
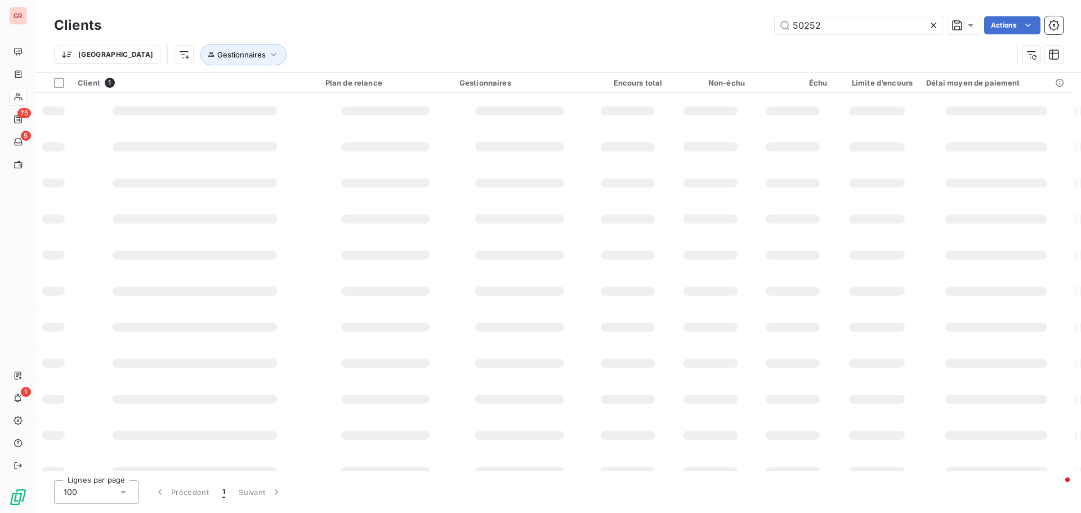
type input "50252"
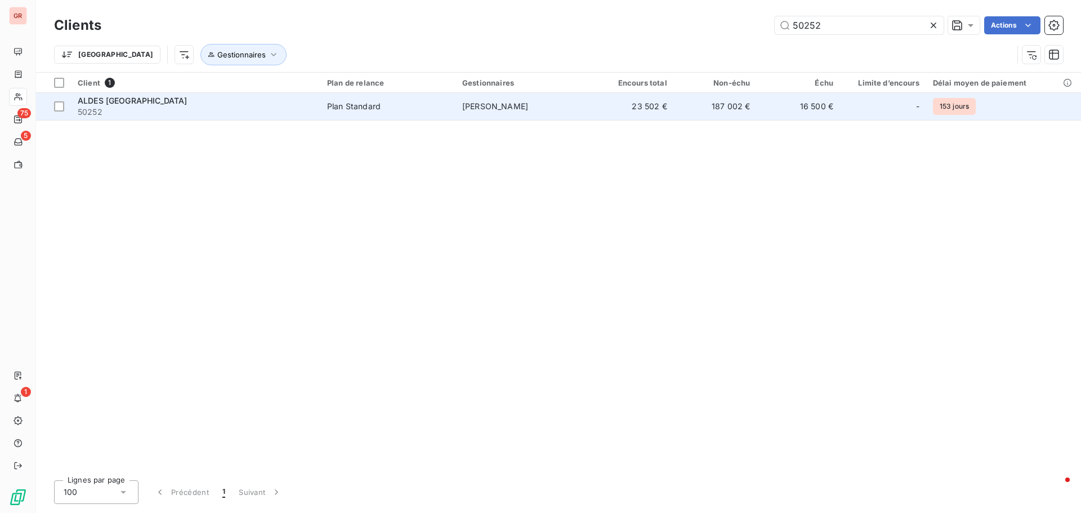
click at [567, 105] on td "[PERSON_NAME]" at bounding box center [522, 106] width 135 height 27
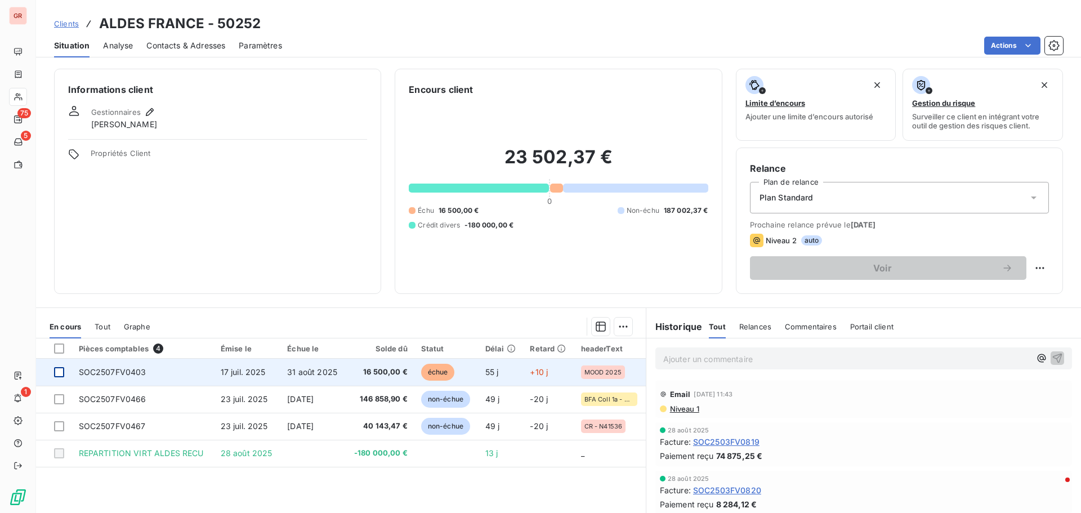
click at [60, 369] on div at bounding box center [59, 372] width 10 height 10
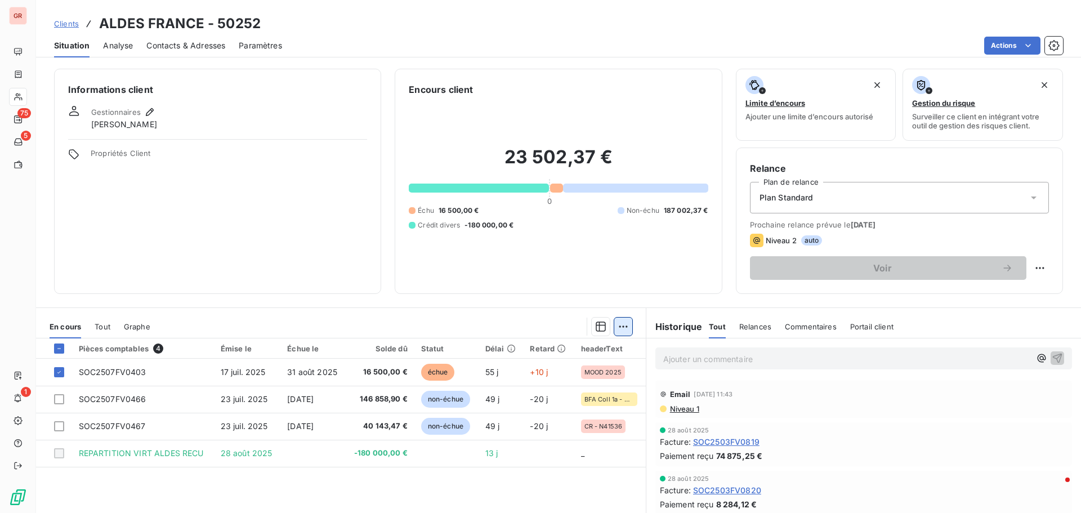
click at [615, 327] on html "GR 75 5 1 Clients ALDES [GEOGRAPHIC_DATA] - 50252 Situation Analyse Contacts & …" at bounding box center [540, 256] width 1081 height 513
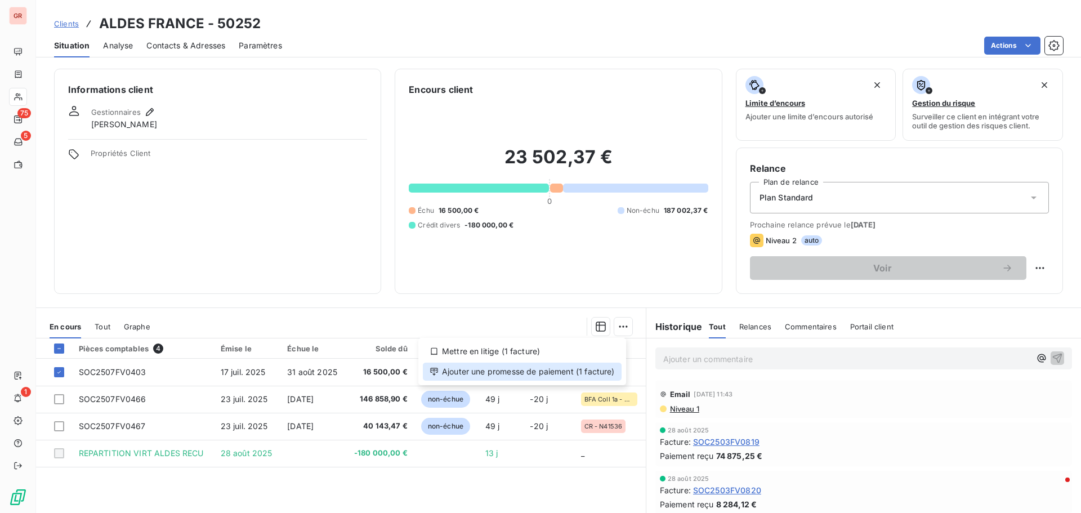
click at [509, 372] on div "Ajouter une promesse de paiement (1 facture)" at bounding box center [522, 371] width 199 height 18
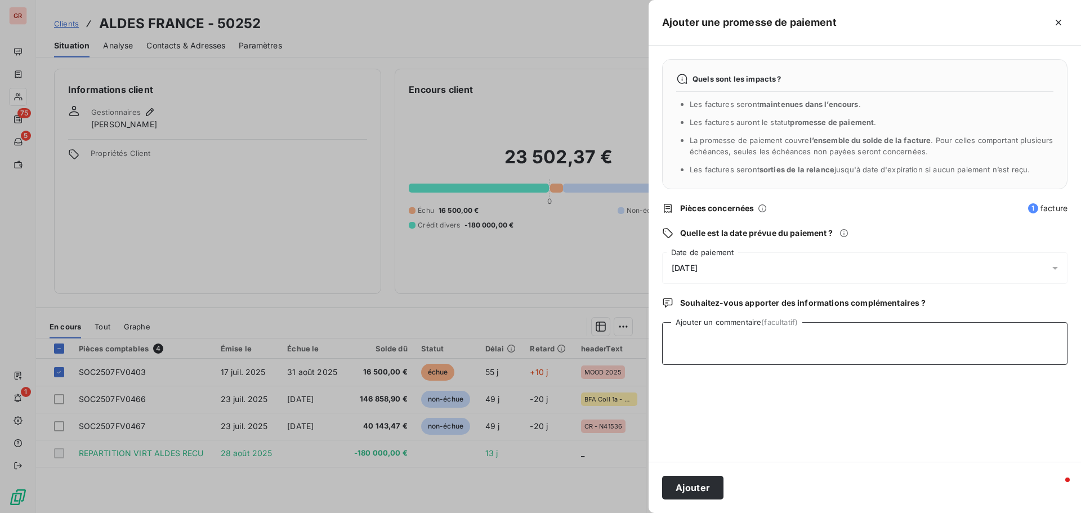
click at [689, 339] on textarea "Ajouter un commentaire (facultatif)" at bounding box center [864, 343] width 405 height 43
click at [702, 341] on textarea "réponse du 05/09 :" at bounding box center [864, 343] width 405 height 43
click at [758, 341] on textarea "réponse frs du 05/09 :" at bounding box center [864, 343] width 405 height 43
paste textarea "Nous vous confirmons que le paiement de la facture restante (SOC2507FV0403) ser…"
type textarea "réponse frs du 05/09 : Nous vous confirmons que le paiement de la facture resta…"
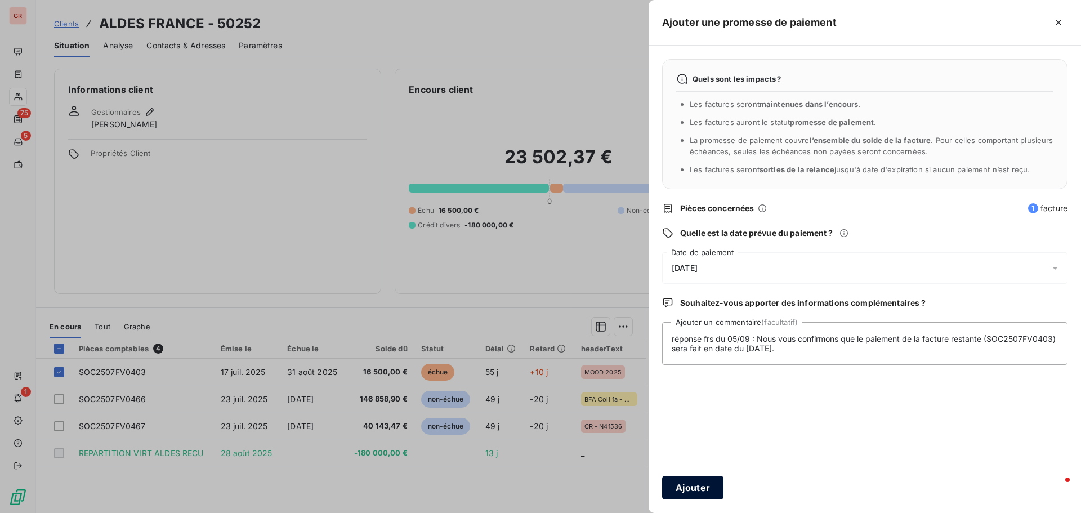
click at [682, 496] on button "Ajouter" at bounding box center [692, 488] width 61 height 24
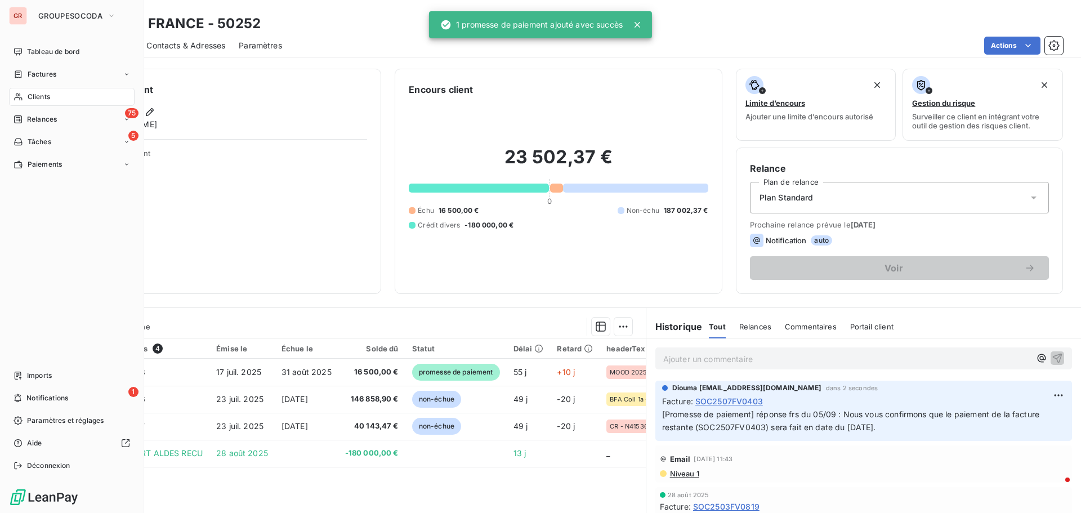
click at [39, 96] on span "Clients" at bounding box center [39, 97] width 23 height 10
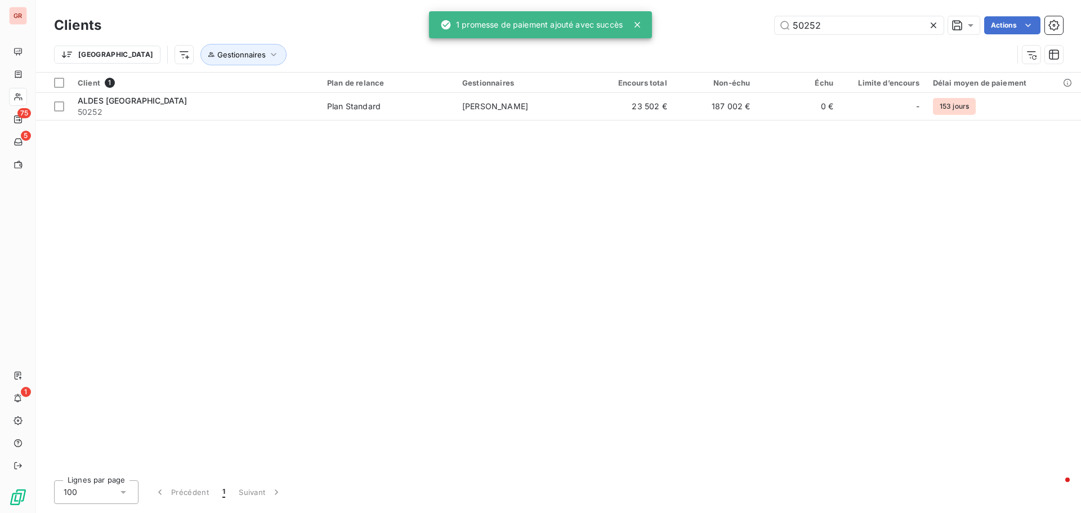
drag, startPoint x: 837, startPoint y: 23, endPoint x: 745, endPoint y: 38, distance: 93.6
click at [745, 37] on div "Clients 50252 Actions" at bounding box center [558, 26] width 1009 height 24
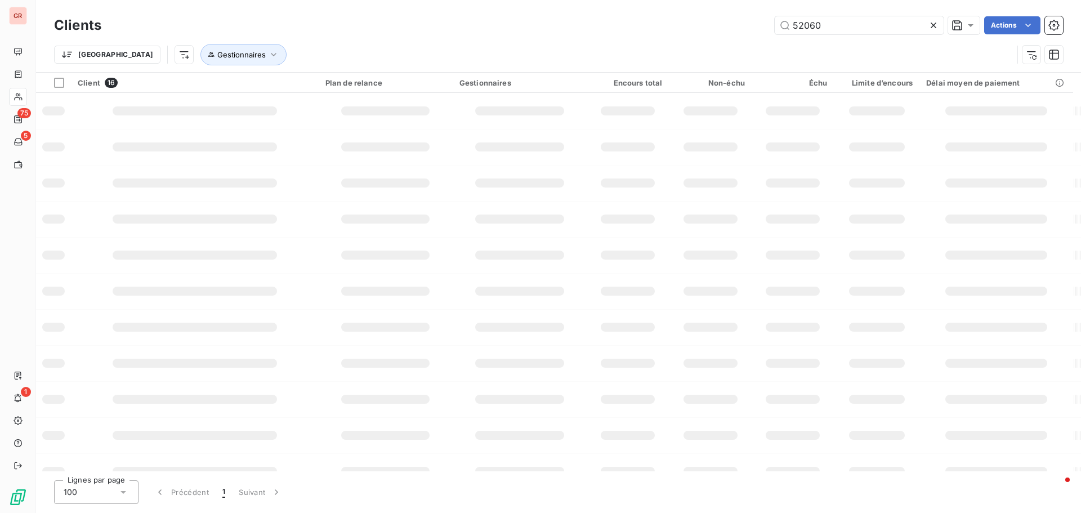
type input "52060"
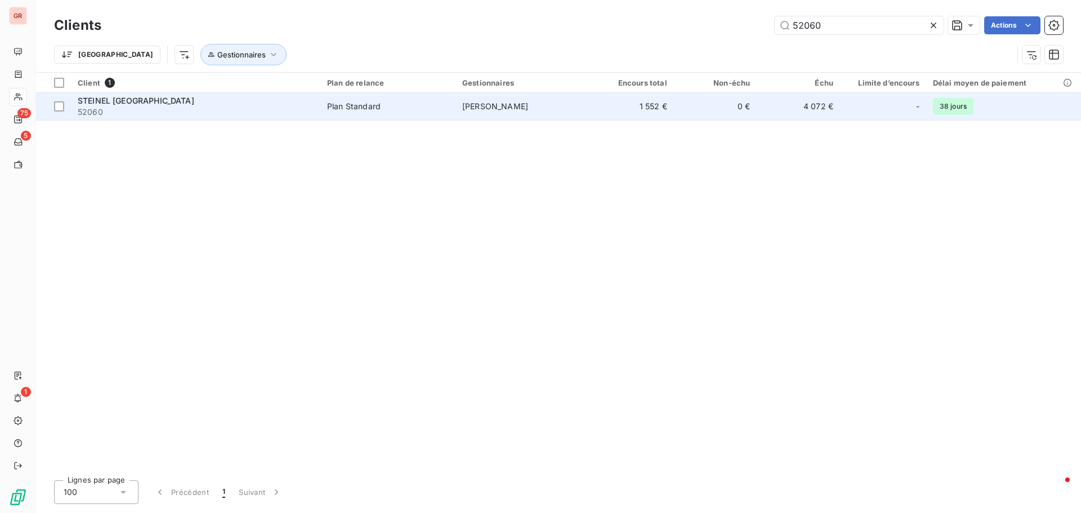
click at [636, 108] on td "1 552 €" at bounding box center [631, 106] width 83 height 27
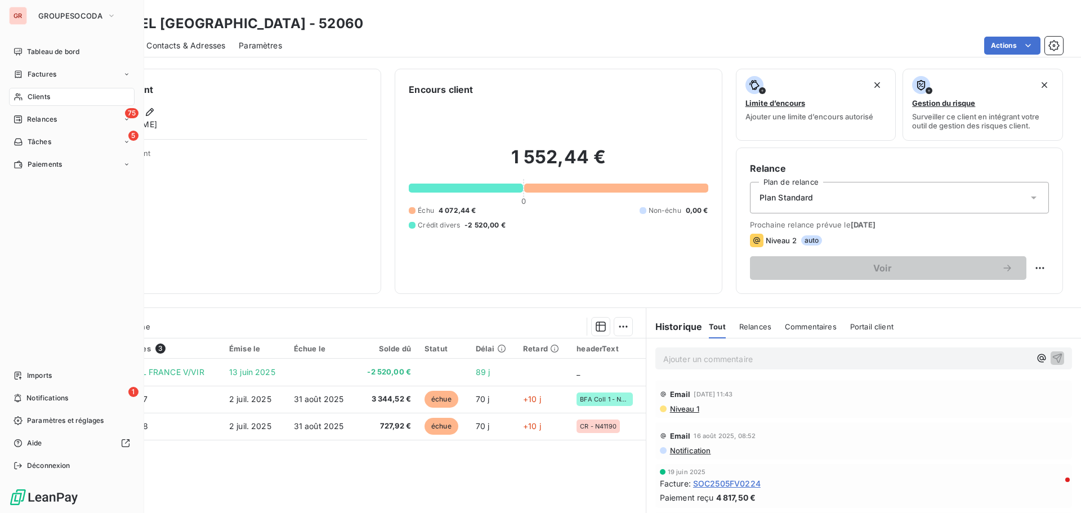
click at [33, 96] on span "Clients" at bounding box center [39, 97] width 23 height 10
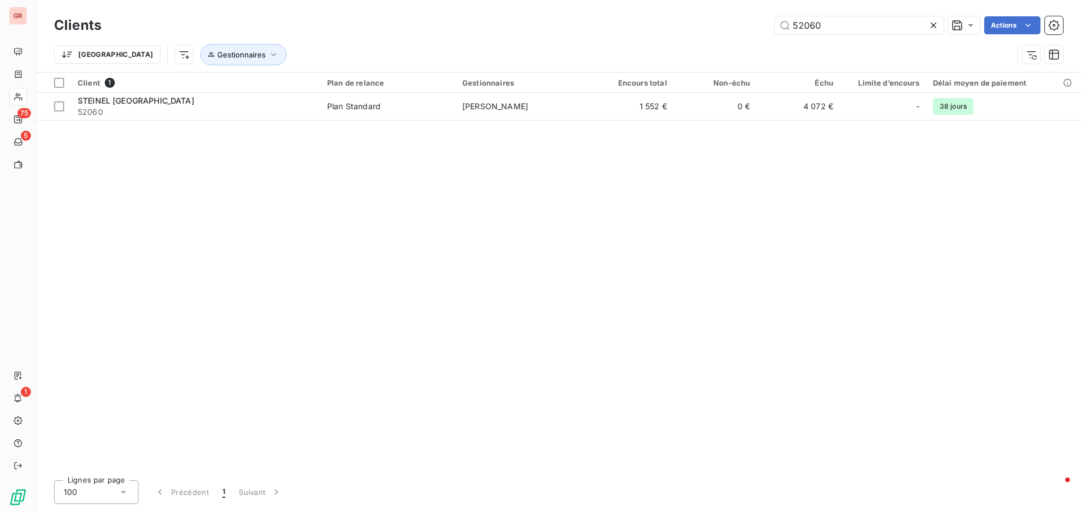
drag, startPoint x: 830, startPoint y: 30, endPoint x: 686, endPoint y: 36, distance: 144.2
click at [684, 33] on div "52060 Actions" at bounding box center [589, 25] width 948 height 18
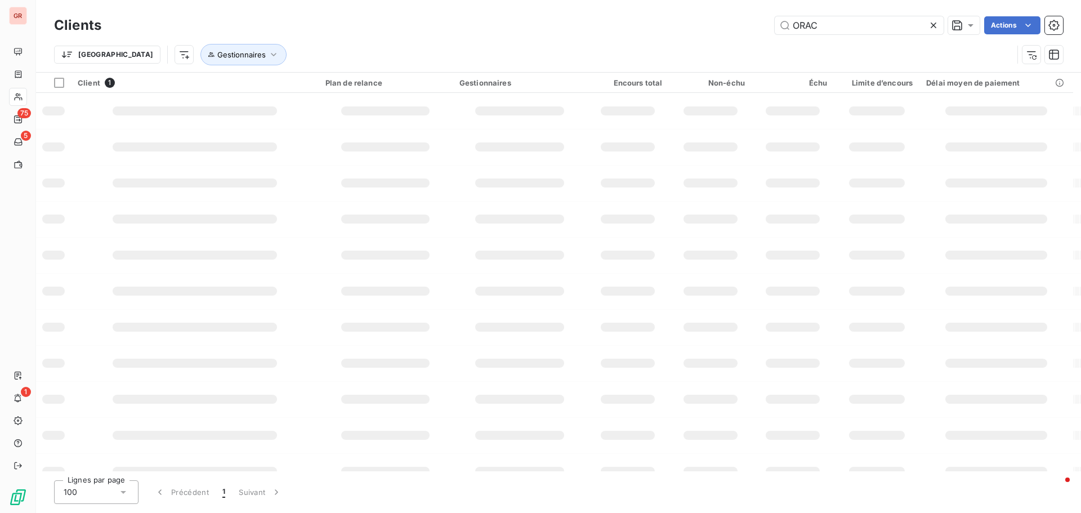
type input "ORAC"
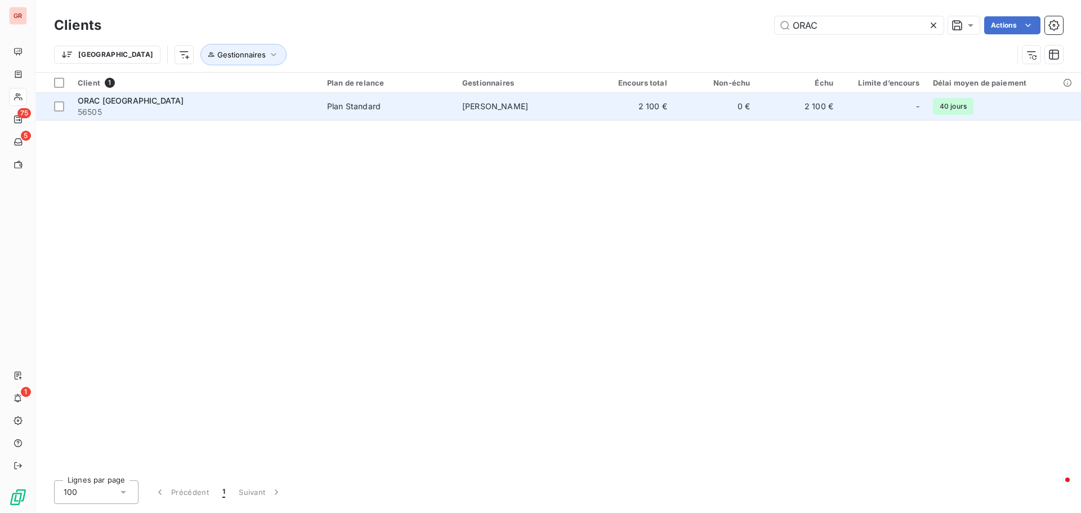
click at [572, 113] on td "[PERSON_NAME]" at bounding box center [522, 106] width 135 height 27
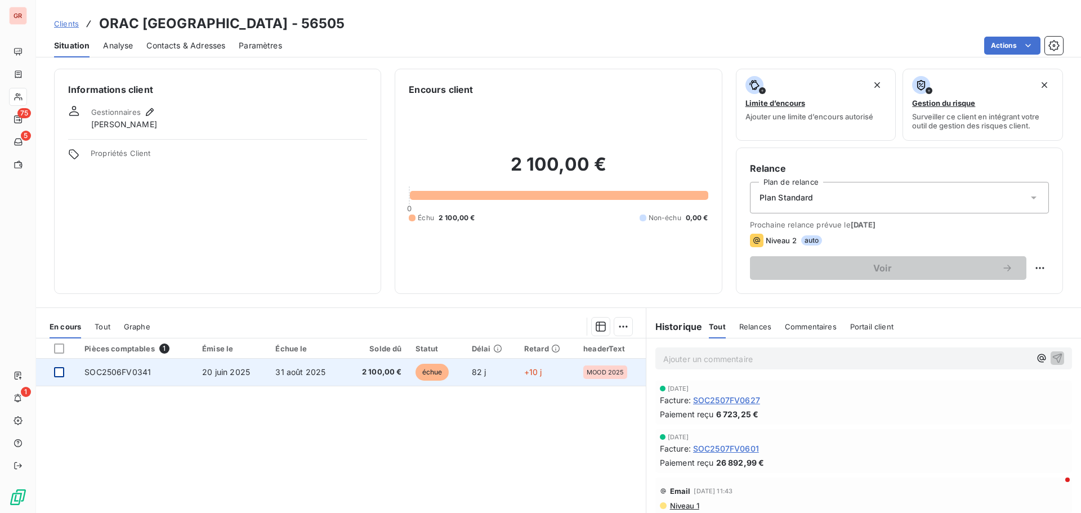
click at [61, 374] on div at bounding box center [59, 372] width 10 height 10
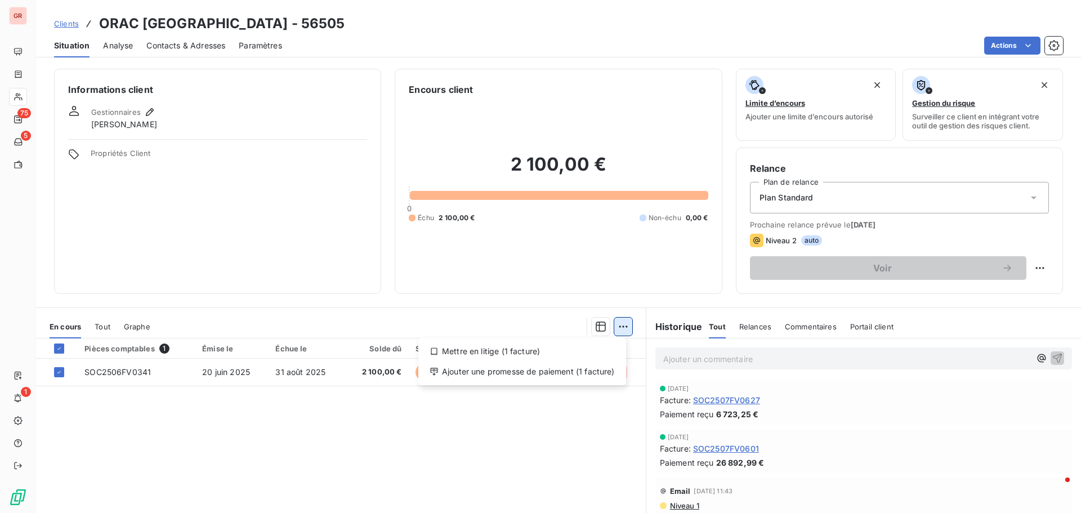
click at [621, 326] on html "GR 75 5 1 Clients ORAC [GEOGRAPHIC_DATA] - 56505 Situation Analyse Contacts & A…" at bounding box center [540, 256] width 1081 height 513
click at [512, 370] on div "Ajouter une promesse de paiement (1 facture)" at bounding box center [522, 371] width 199 height 18
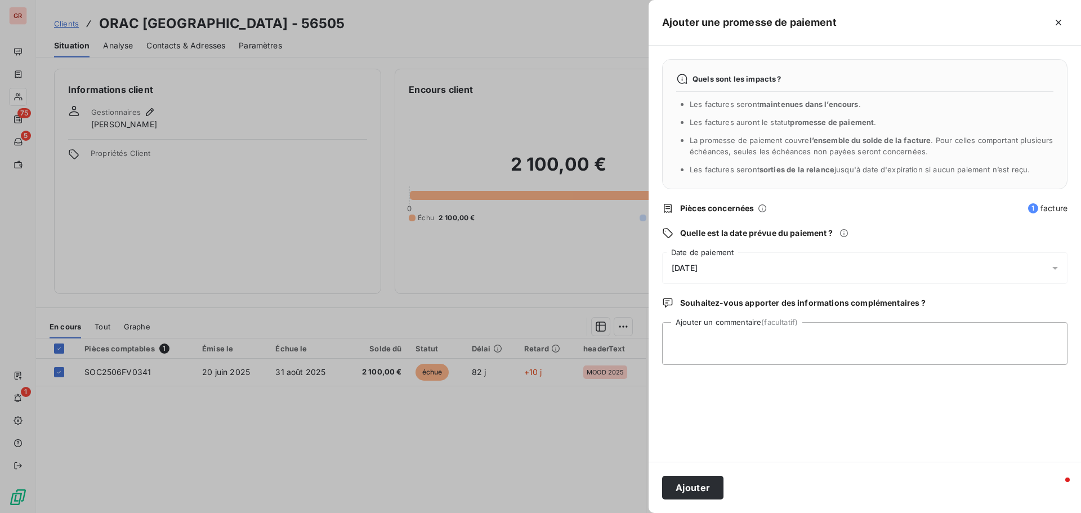
click at [720, 275] on div "[DATE]" at bounding box center [864, 268] width 405 height 32
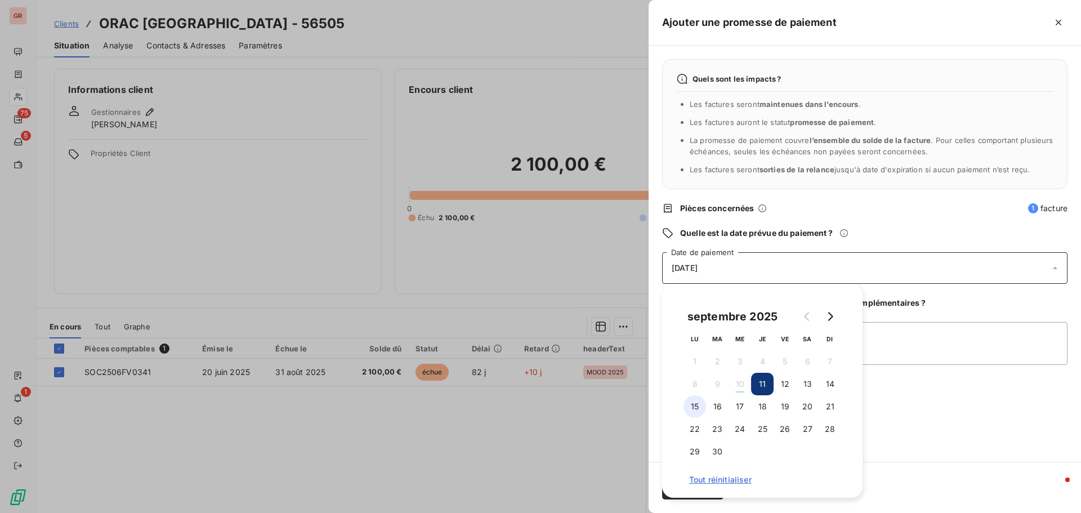
click at [698, 406] on button "15" at bounding box center [694, 406] width 23 height 23
click at [893, 346] on textarea "Ajouter un commentaire (facultatif)" at bounding box center [864, 343] width 405 height 43
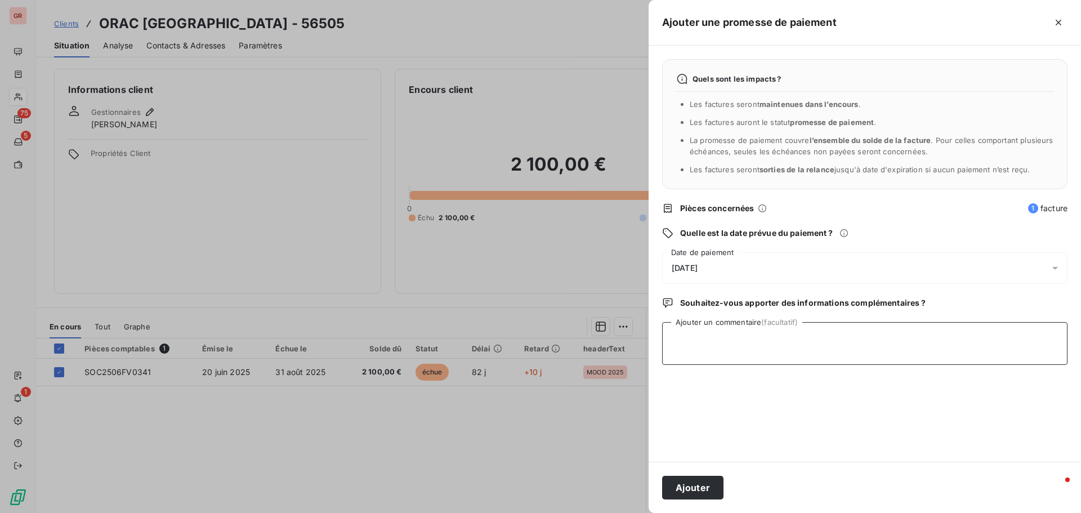
click at [694, 341] on textarea "Ajouter un commentaire (facultatif)" at bounding box center [864, 343] width 405 height 43
click at [1063, 17] on icon "button" at bounding box center [1057, 22] width 11 height 11
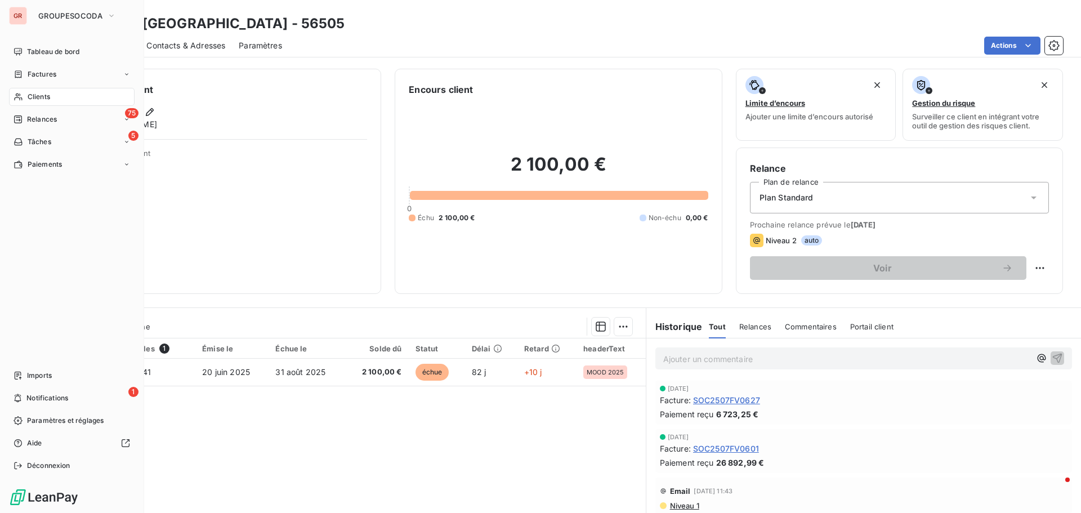
click at [33, 99] on span "Clients" at bounding box center [39, 97] width 23 height 10
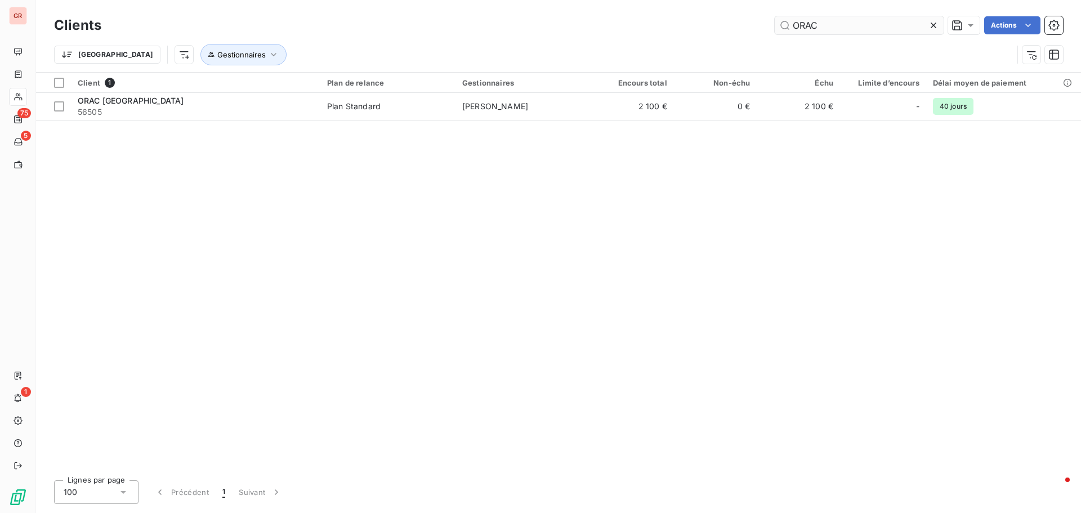
click at [811, 26] on input "ORAC" at bounding box center [858, 25] width 169 height 18
drag, startPoint x: 825, startPoint y: 26, endPoint x: 733, endPoint y: 32, distance: 91.4
click at [733, 32] on div "ORAC Actions" at bounding box center [589, 25] width 948 height 18
click at [828, 26] on input "50177" at bounding box center [858, 25] width 169 height 18
drag, startPoint x: 831, startPoint y: 26, endPoint x: 706, endPoint y: 30, distance: 124.5
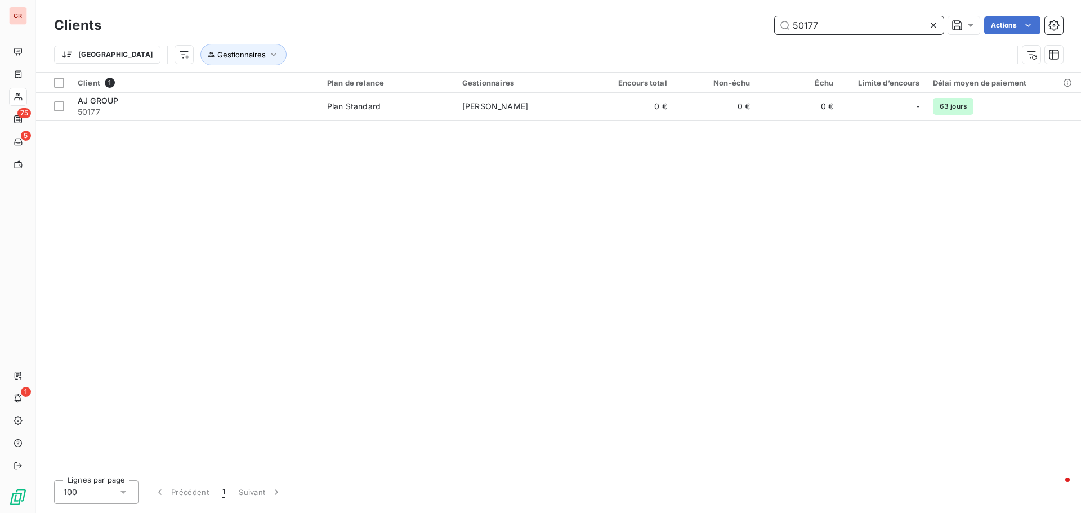
click at [706, 30] on div "50177 Actions" at bounding box center [589, 25] width 948 height 18
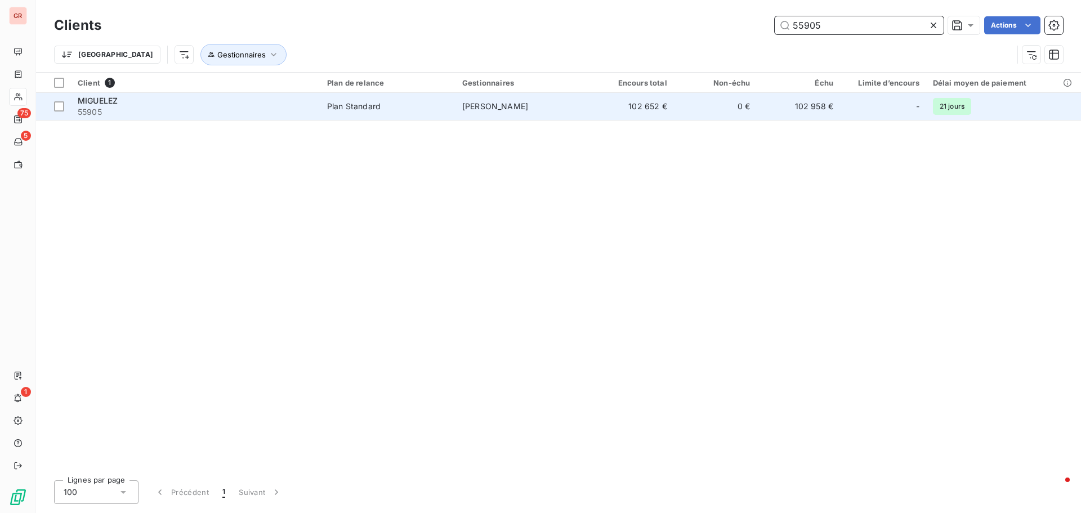
type input "55905"
click at [659, 103] on td "102 652 €" at bounding box center [631, 106] width 83 height 27
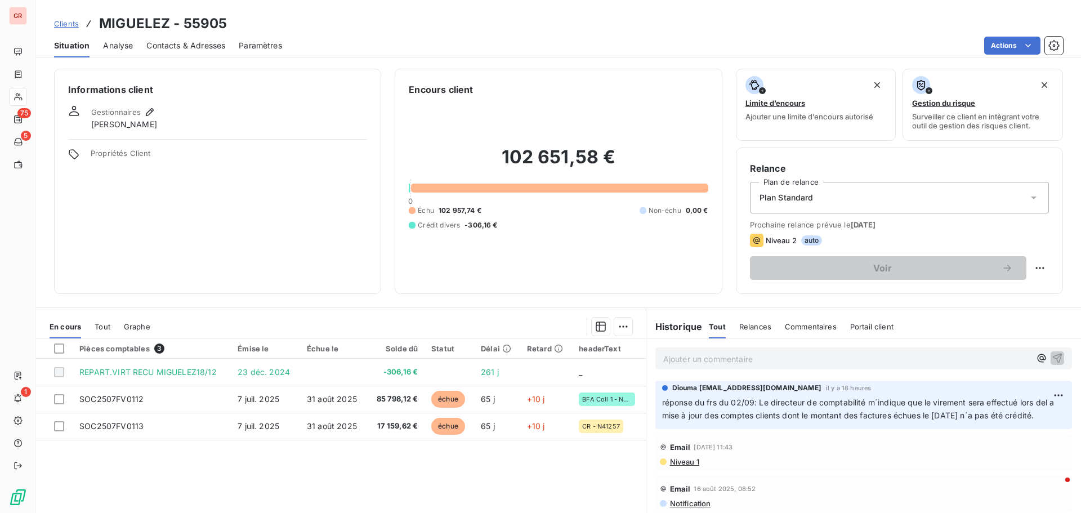
click at [713, 366] on div "Ajouter un commentaire ﻿" at bounding box center [863, 358] width 416 height 22
click at [714, 362] on p "Ajouter un commentaire ﻿" at bounding box center [846, 359] width 367 height 14
click at [1052, 357] on icon "button" at bounding box center [1057, 358] width 10 height 10
